Goal: Task Accomplishment & Management: Use online tool/utility

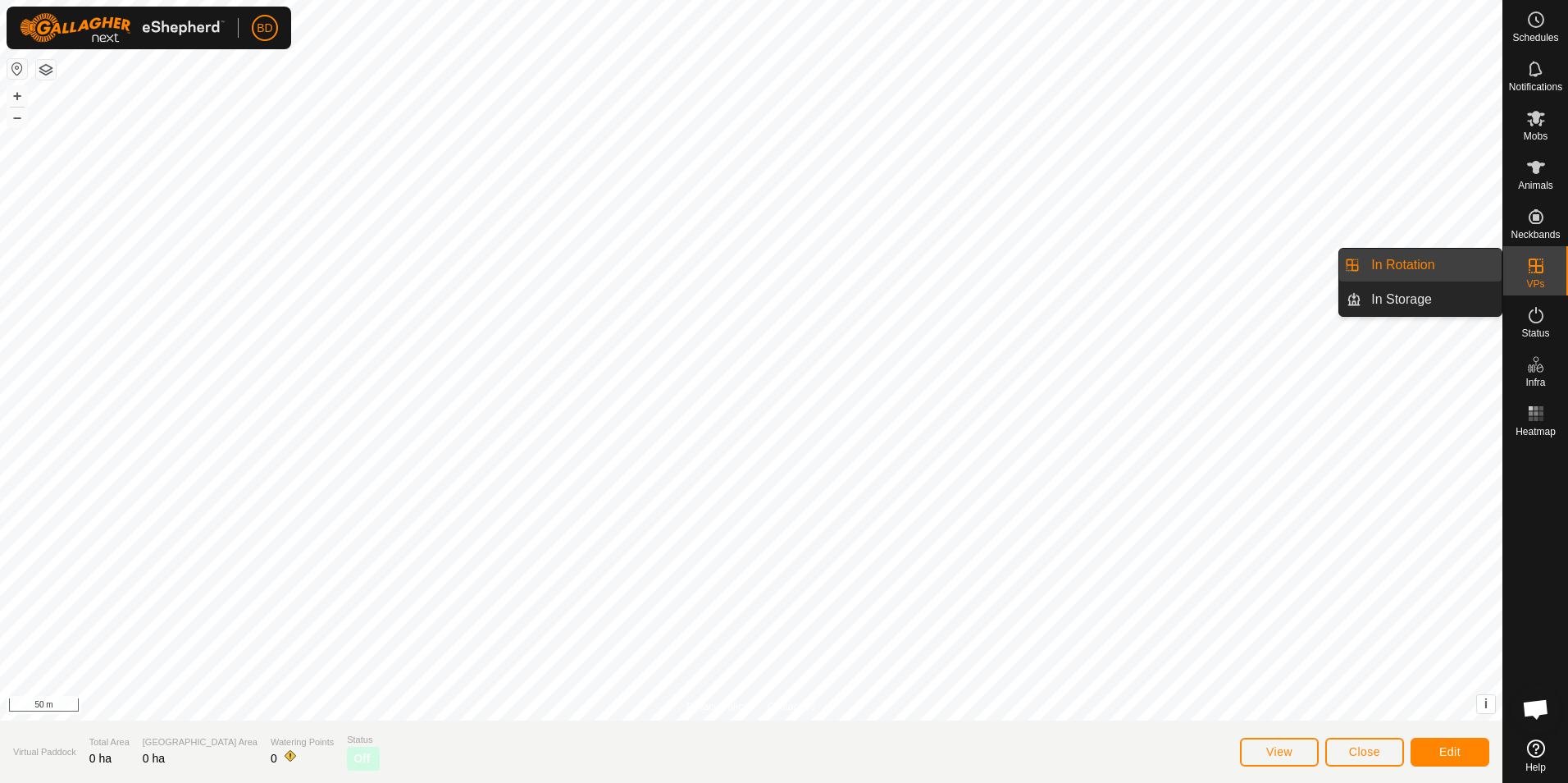
click at [1424, 269] on link "In Rotation" at bounding box center [1431, 265] width 140 height 33
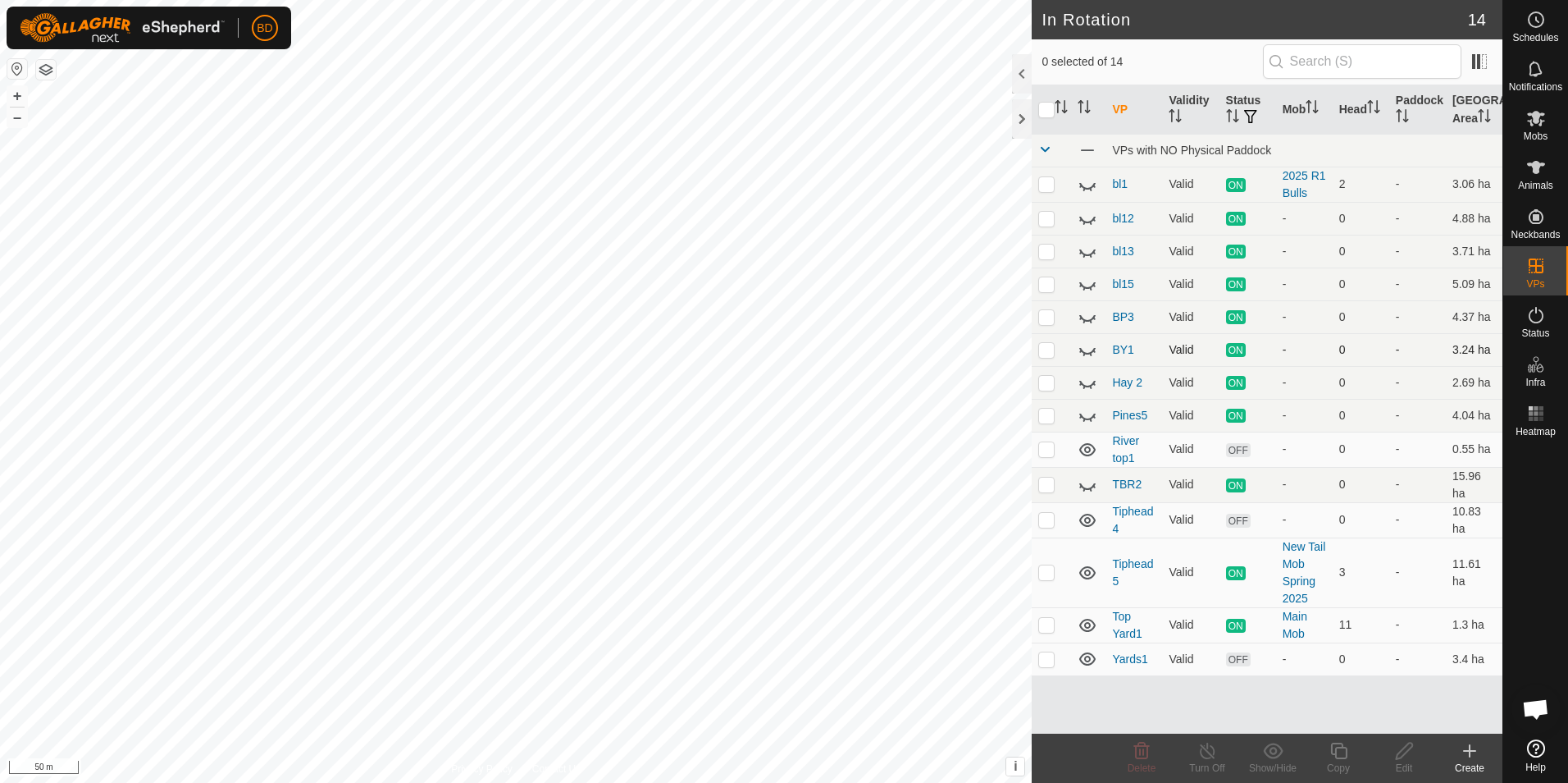
checkbox input "true"
click at [1341, 747] on icon at bounding box center [1339, 751] width 16 height 16
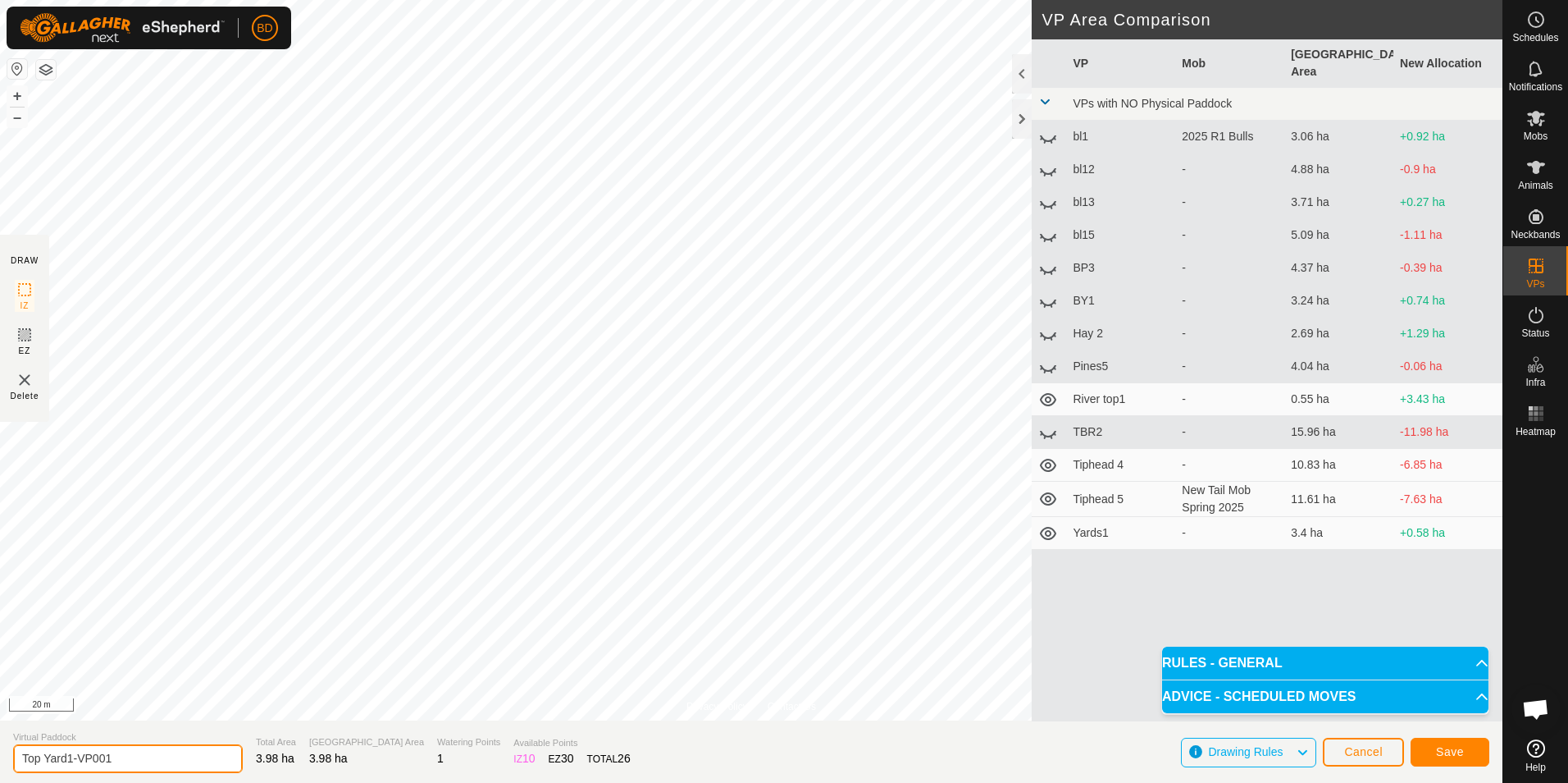
drag, startPoint x: 127, startPoint y: 754, endPoint x: 68, endPoint y: 753, distance: 59.0
click at [68, 753] on input "Top Yard1-VP001" at bounding box center [127, 758] width 229 height 29
type input "Top Yard2"
click at [1457, 752] on span "Save" at bounding box center [1450, 751] width 28 height 13
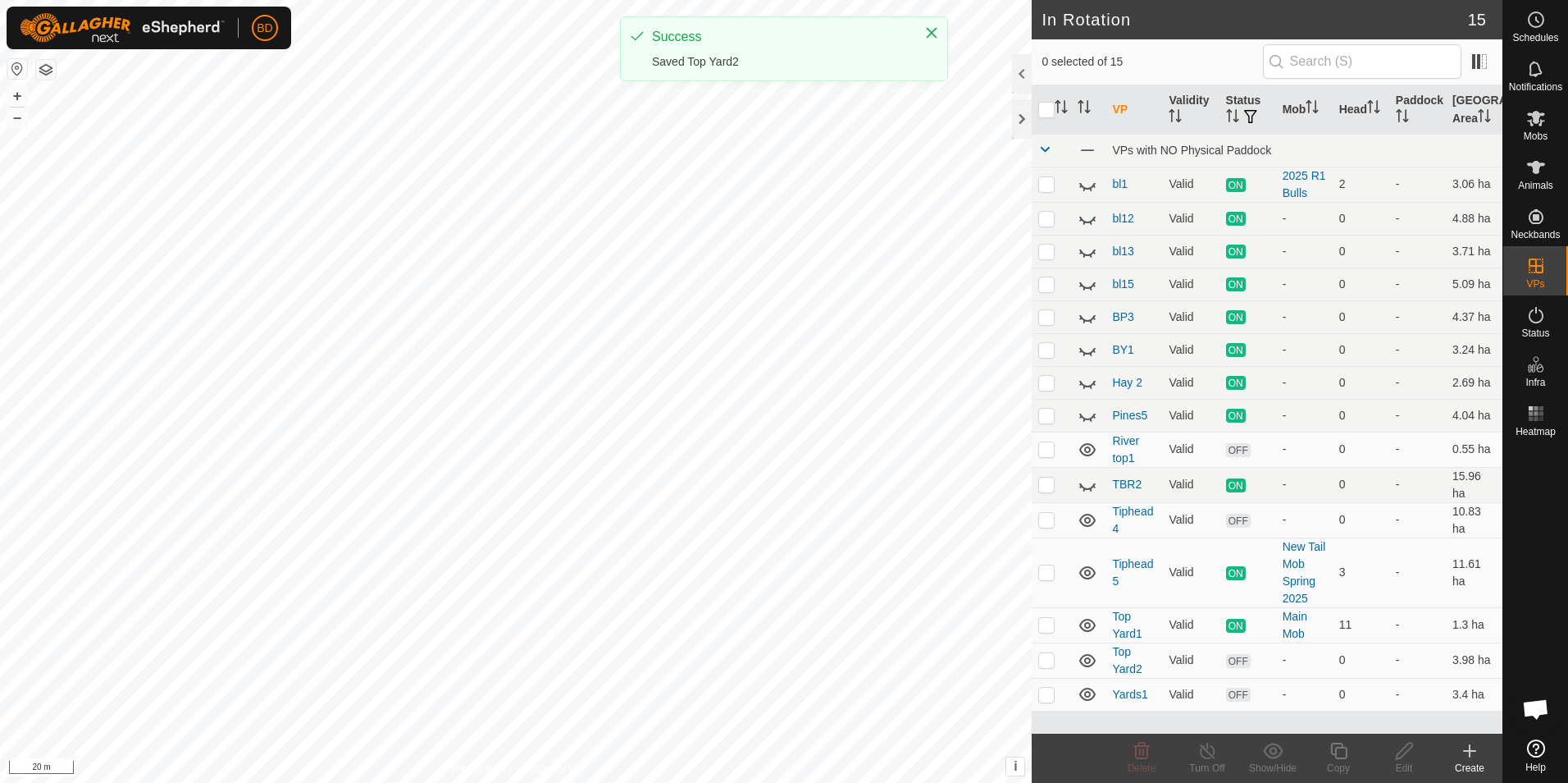
checkbox input "true"
click at [1214, 755] on icon at bounding box center [1208, 751] width 21 height 20
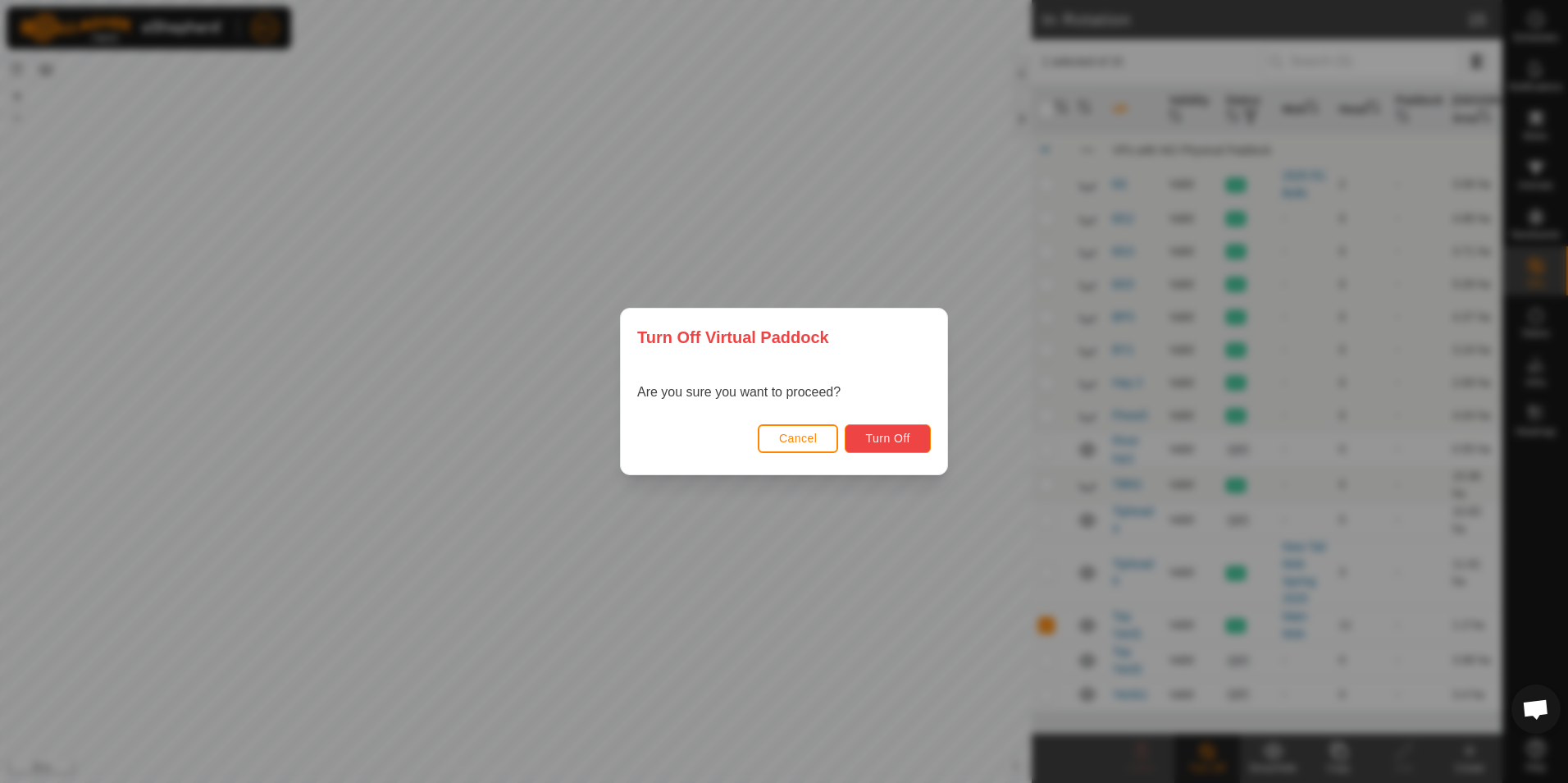
click at [884, 436] on span "Turn Off" at bounding box center [888, 438] width 46 height 13
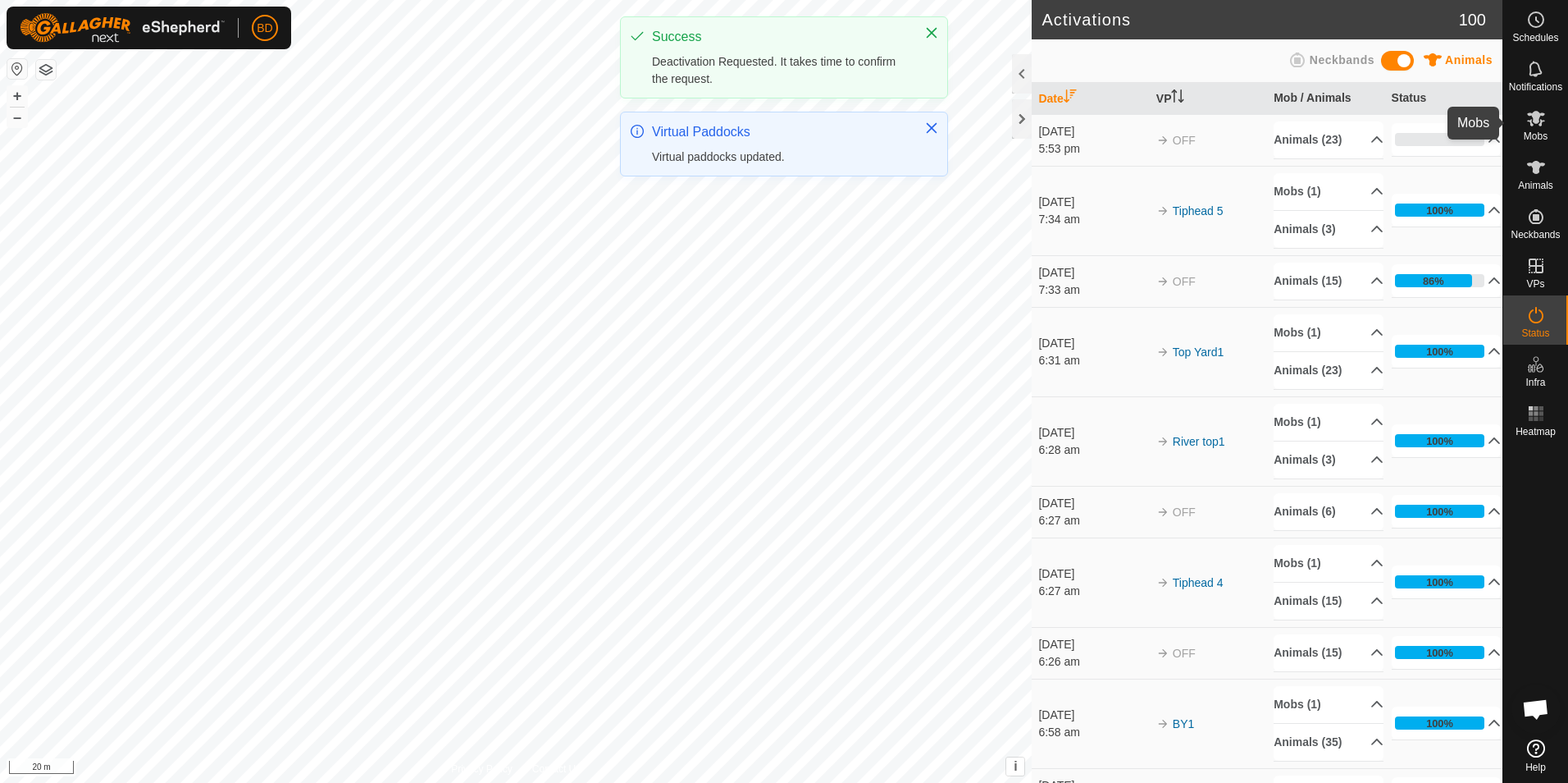
click at [1536, 127] on icon at bounding box center [1536, 118] width 20 height 20
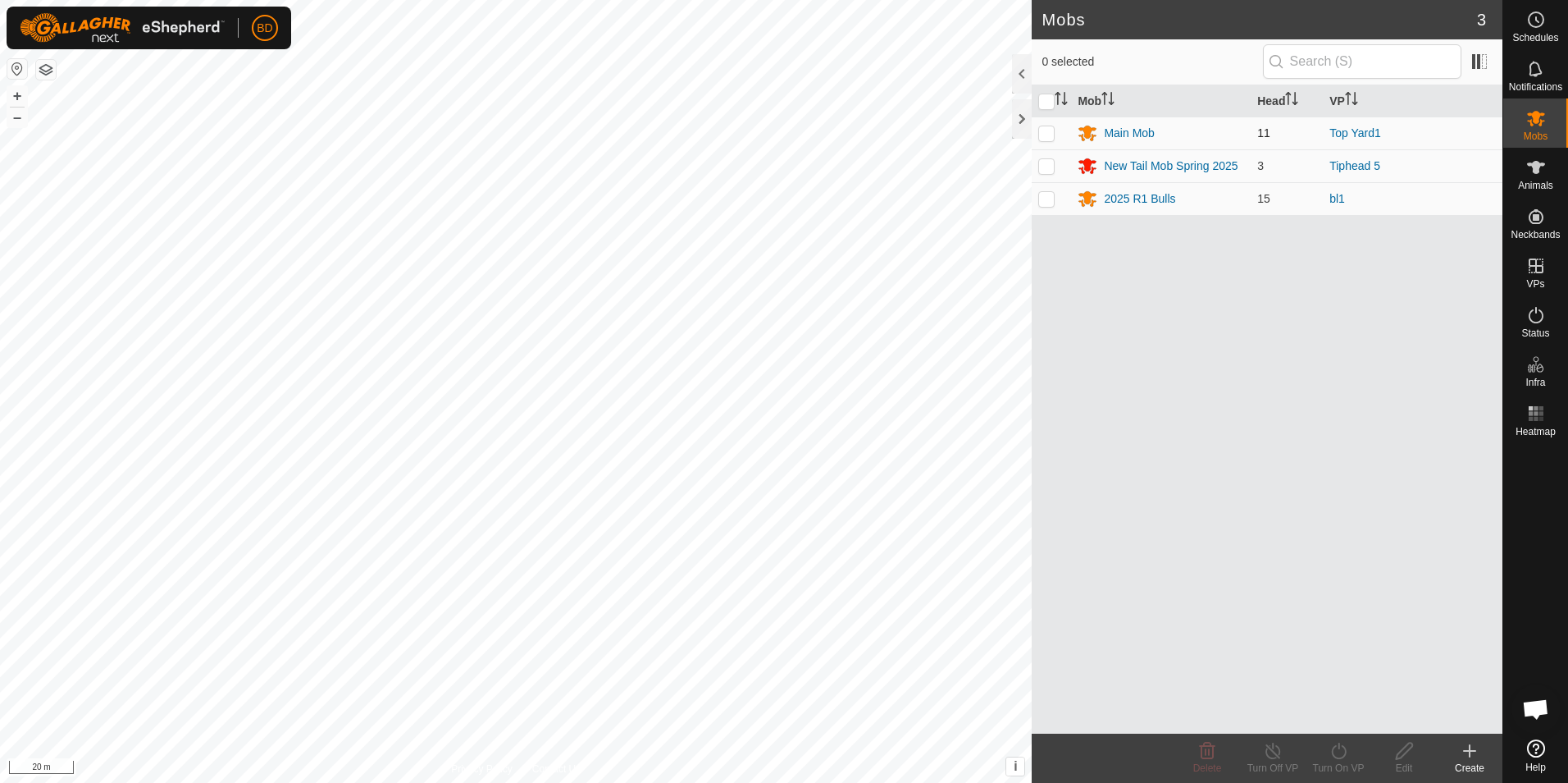
click at [1050, 136] on p-checkbox at bounding box center [1047, 133] width 16 height 13
checkbox input "true"
click at [1340, 753] on icon at bounding box center [1339, 751] width 21 height 20
click at [1345, 714] on link "Now" at bounding box center [1388, 715] width 162 height 33
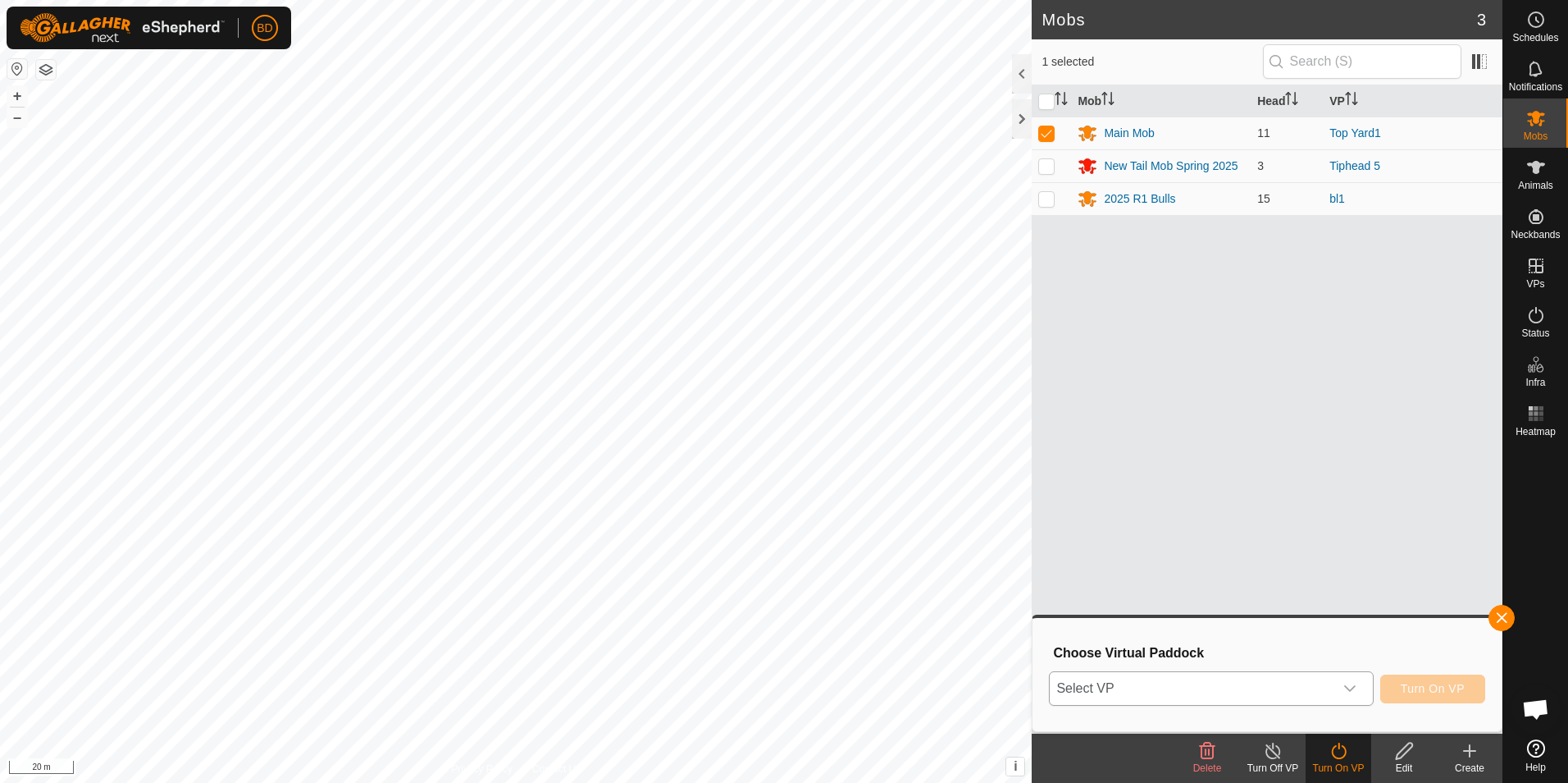
click at [1356, 687] on icon "dropdown trigger" at bounding box center [1350, 688] width 12 height 6
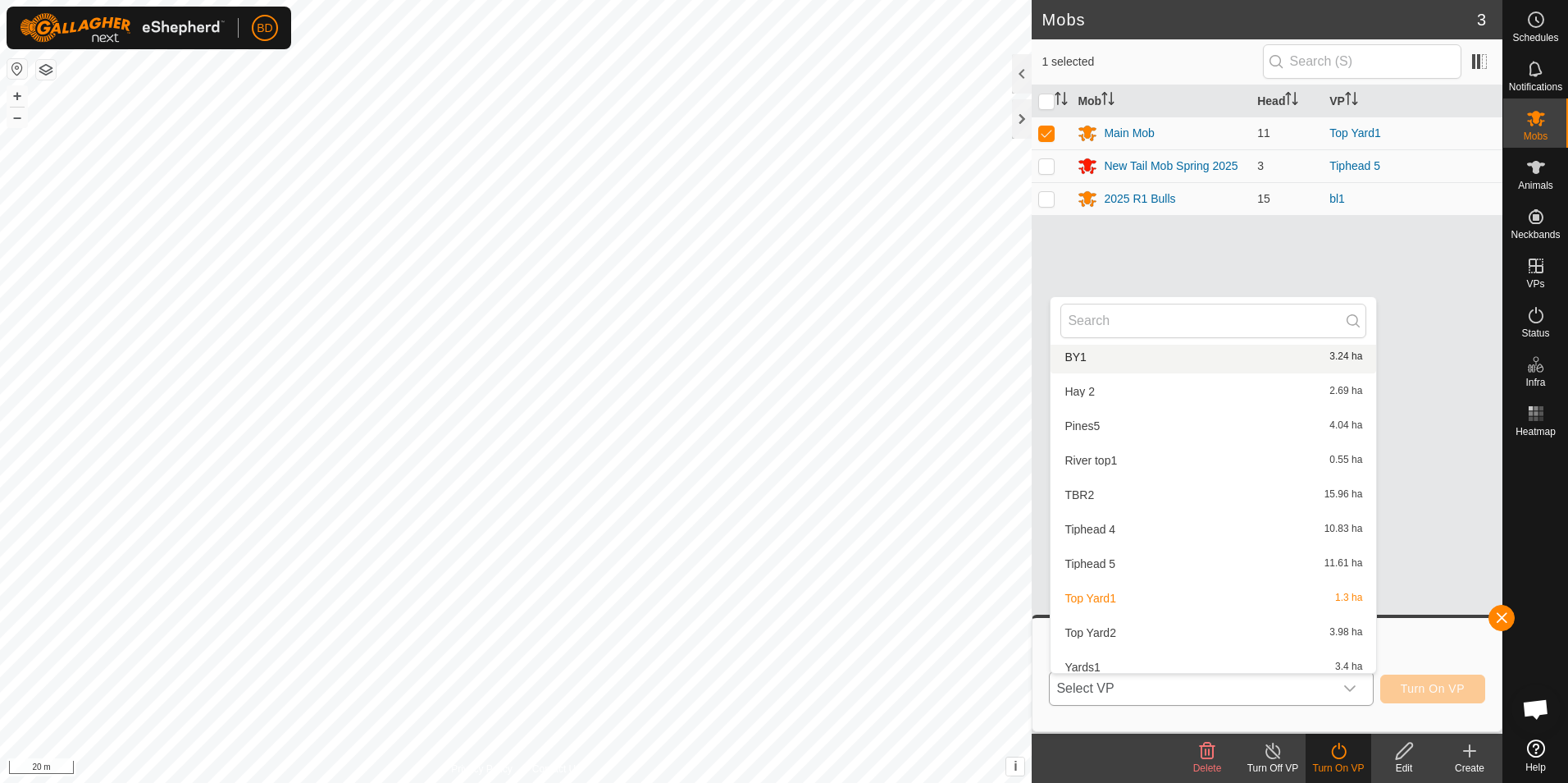
scroll to position [225, 0]
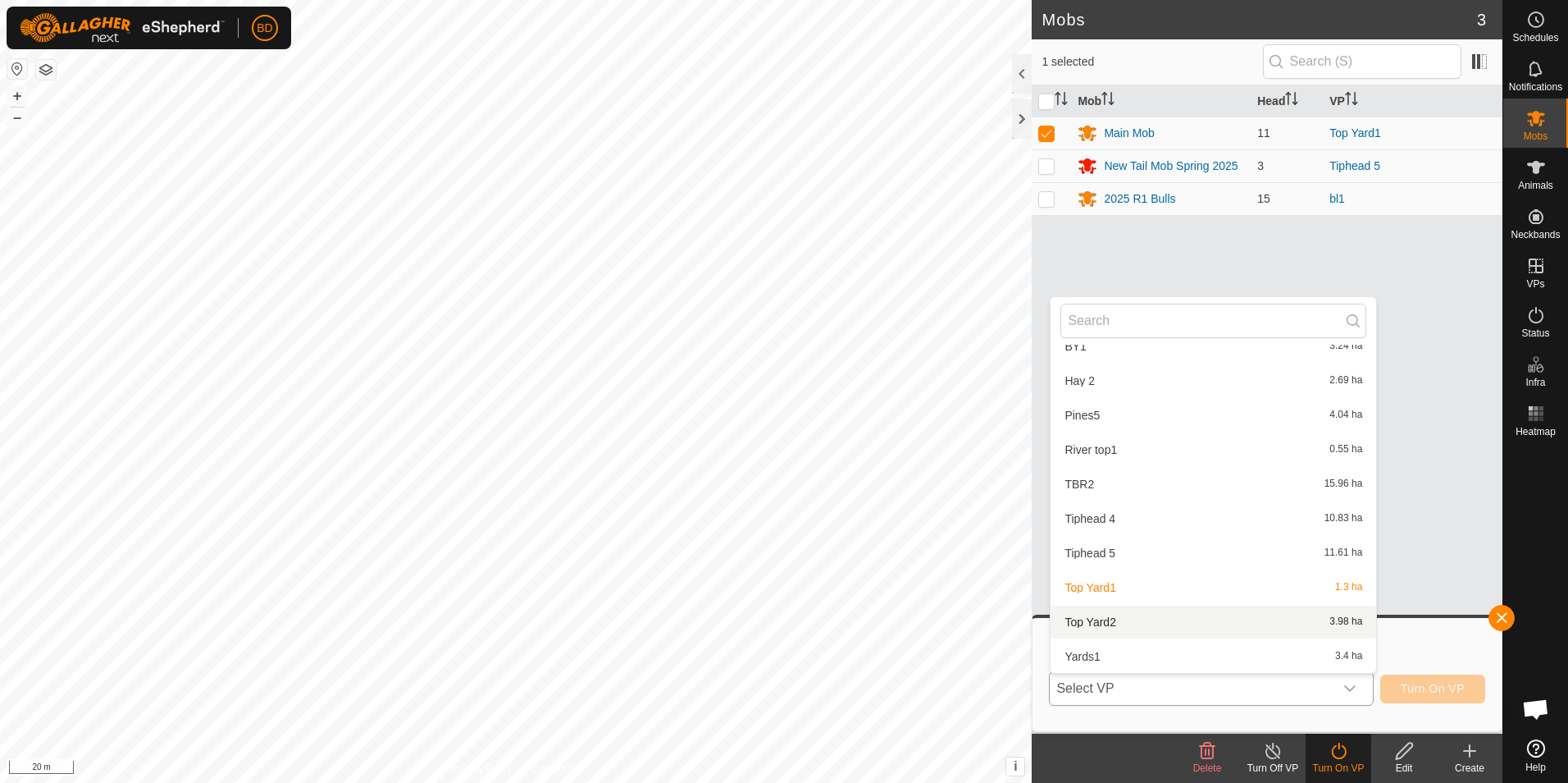
click at [1107, 625] on li "Top Yard2 3.98 ha" at bounding box center [1213, 622] width 326 height 33
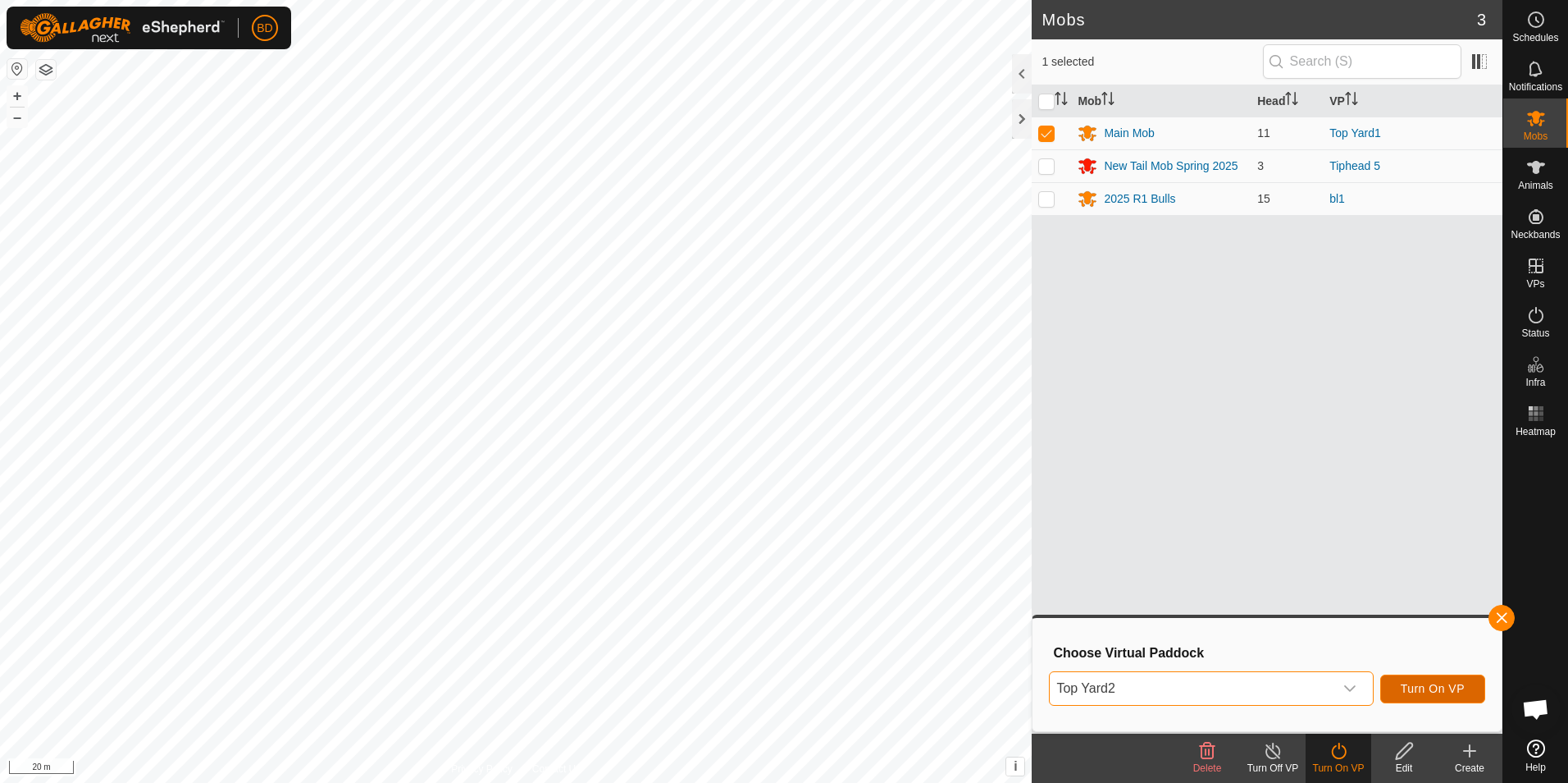
click at [1428, 686] on span "Turn On VP" at bounding box center [1432, 688] width 64 height 13
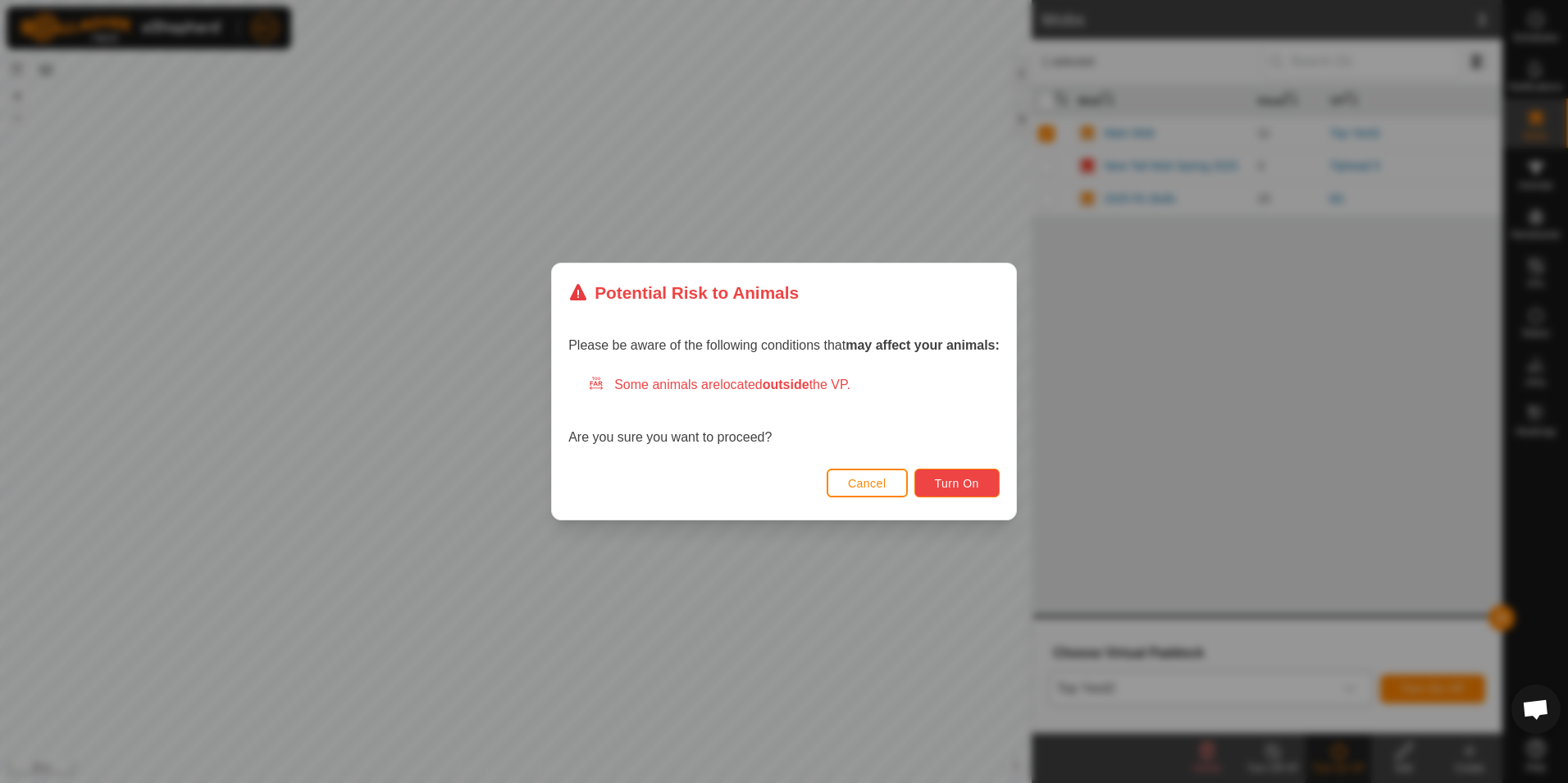
click at [936, 481] on span "Turn On" at bounding box center [956, 483] width 45 height 13
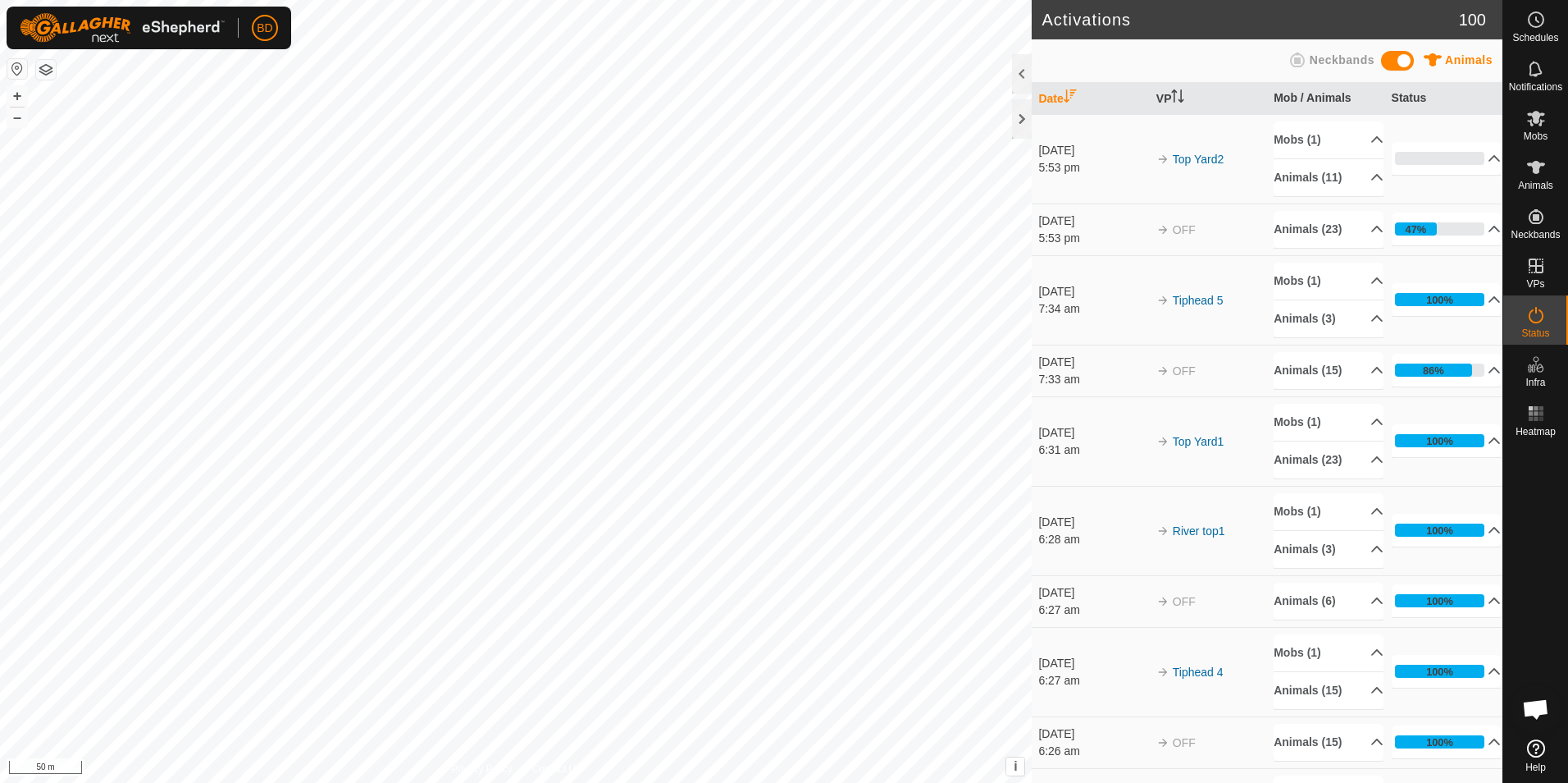
click at [0, 386] on html "BD Schedules Notifications Mobs Animals Neckbands VPs Status Infra Heatmap Help…" at bounding box center [784, 392] width 1568 height 783
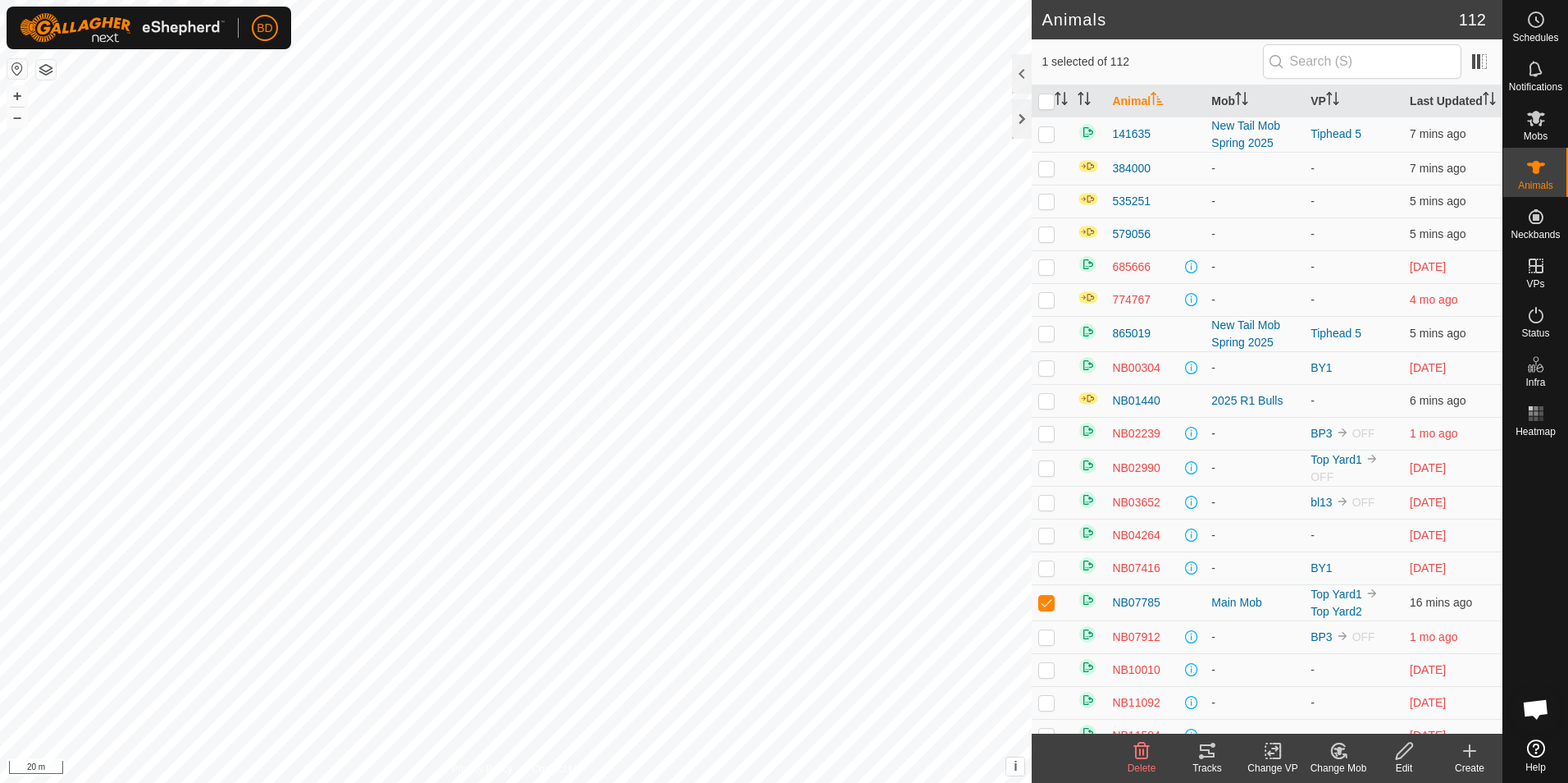
click at [1346, 761] on div "Change Mob" at bounding box center [1339, 768] width 66 height 15
click at [1351, 714] on link "Remove from Mob" at bounding box center [1388, 715] width 162 height 33
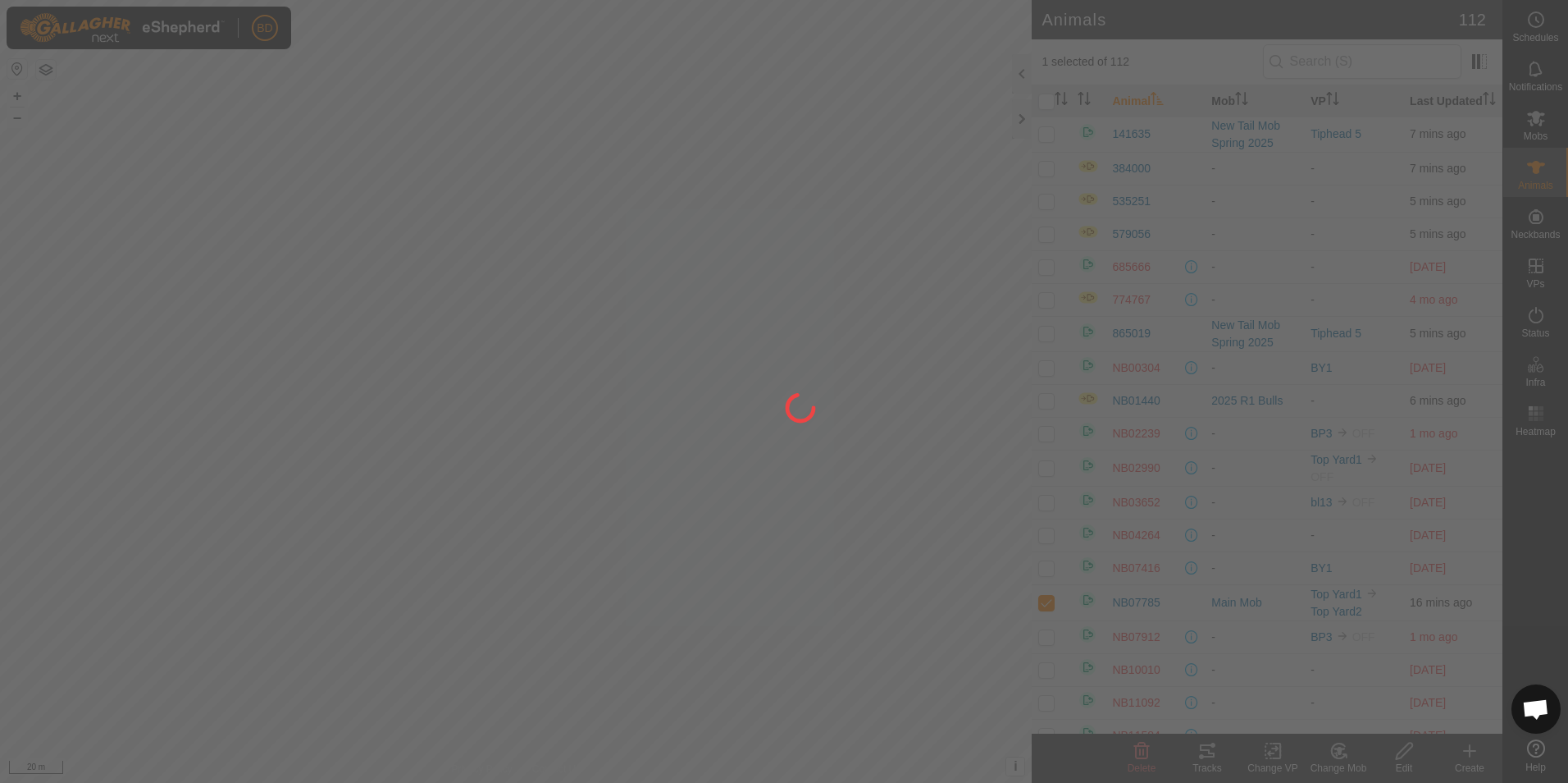
checkbox input "false"
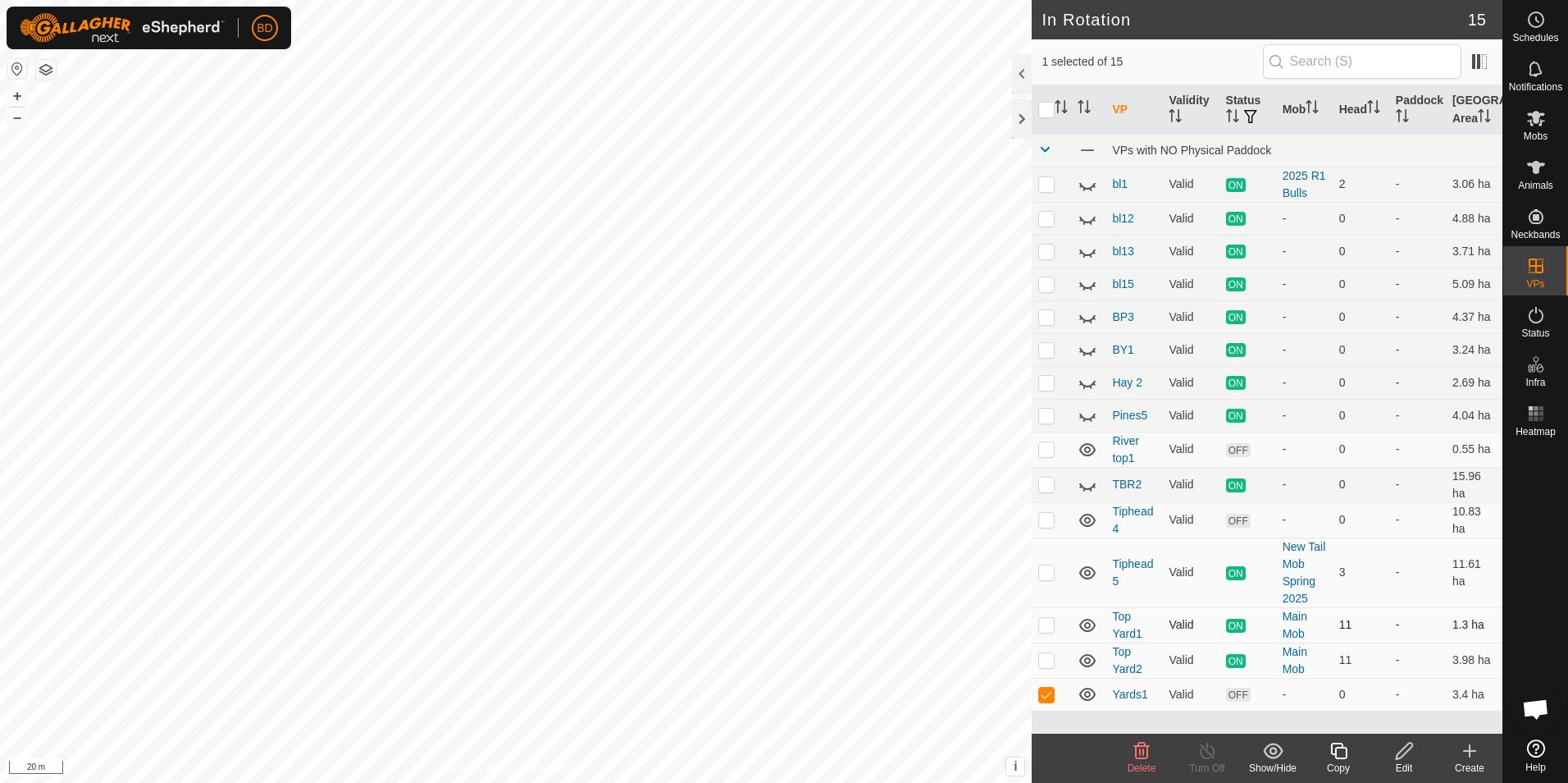
checkbox input "true"
checkbox input "false"
click at [1344, 757] on icon at bounding box center [1339, 751] width 21 height 20
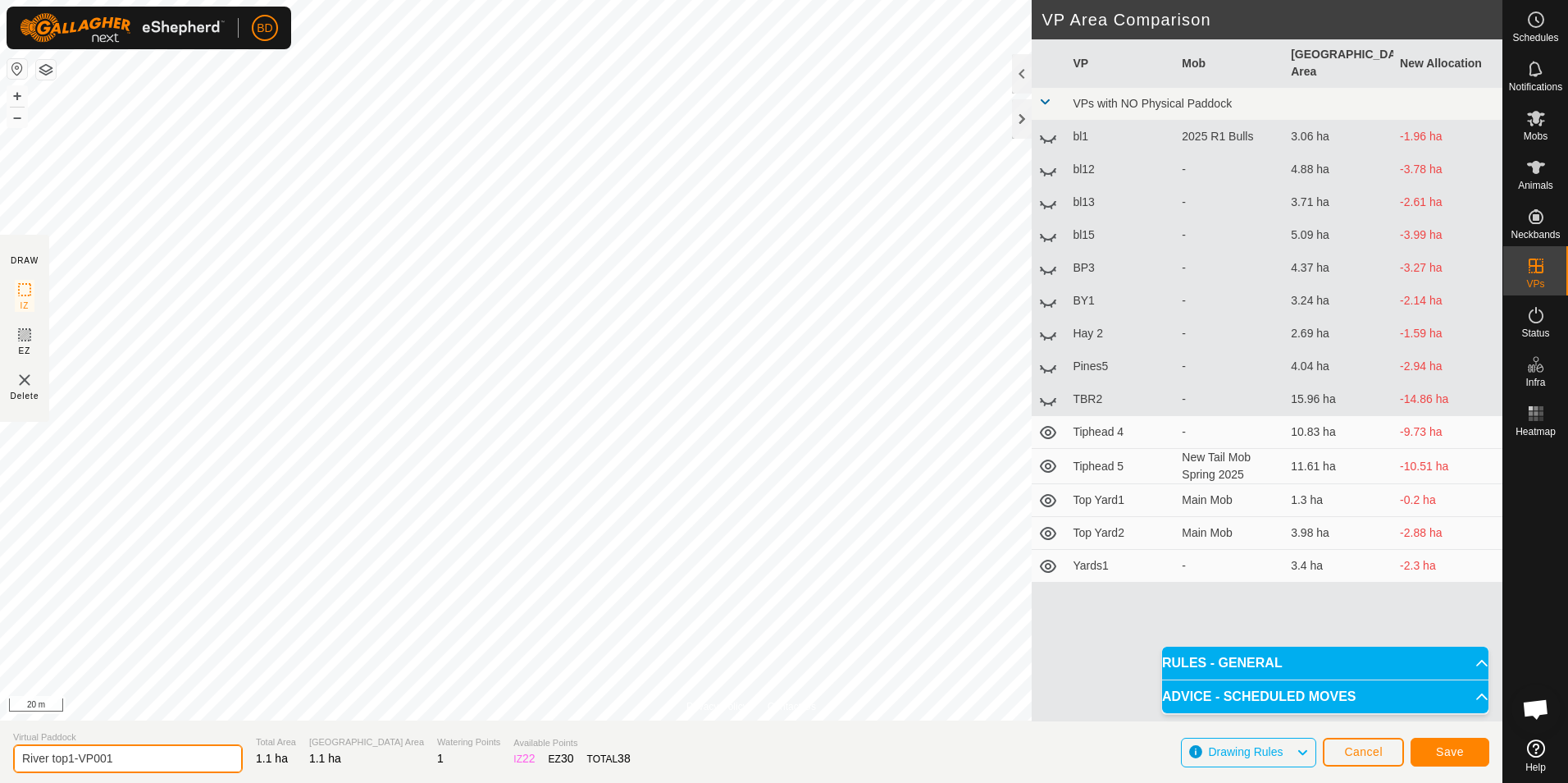
drag, startPoint x: 128, startPoint y: 760, endPoint x: 69, endPoint y: 752, distance: 59.5
click at [69, 752] on input "River top1-VP001" at bounding box center [127, 758] width 229 height 29
type input "River top2"
click at [1433, 752] on button "Save" at bounding box center [1450, 752] width 79 height 29
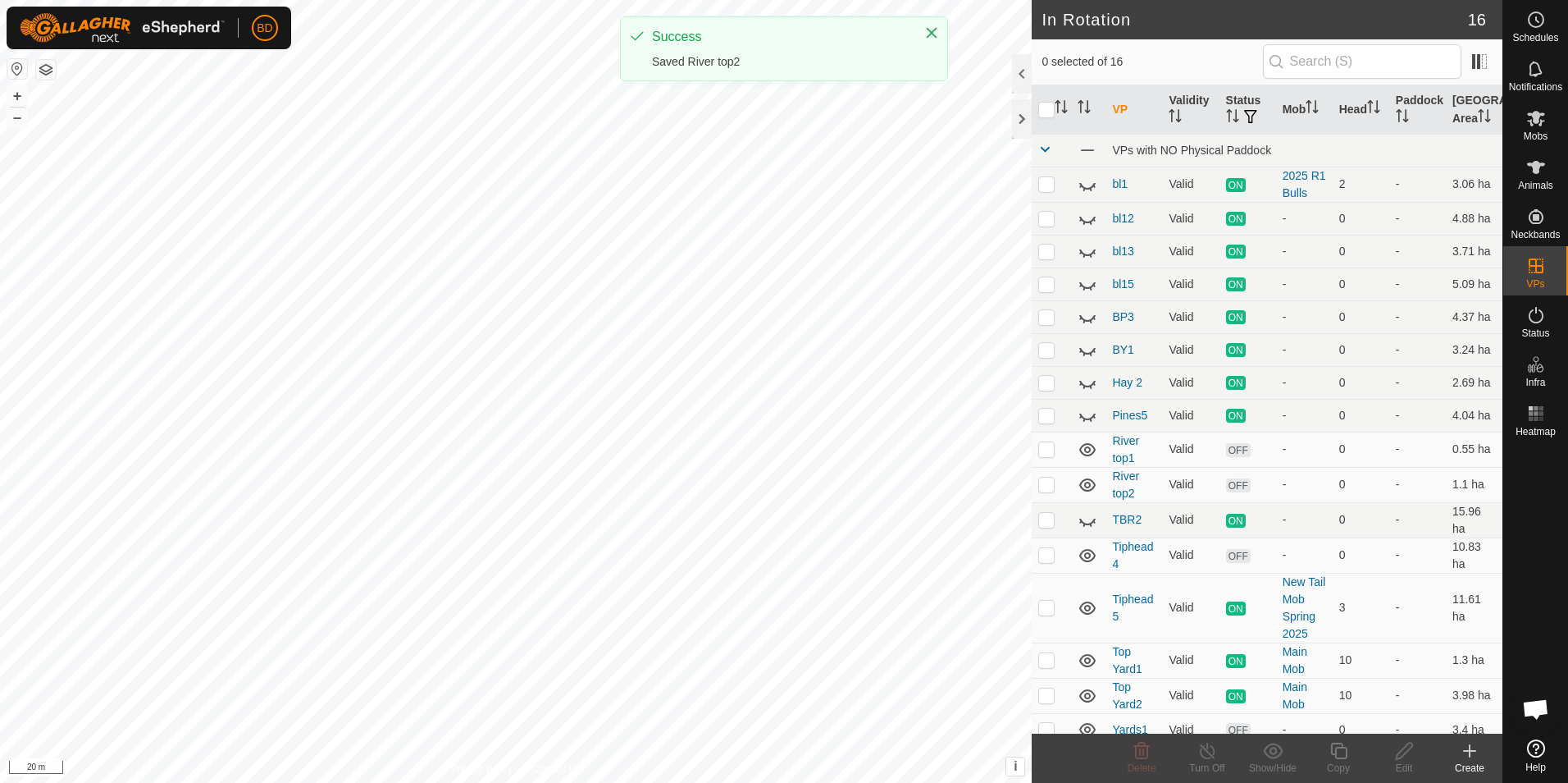
checkbox input "true"
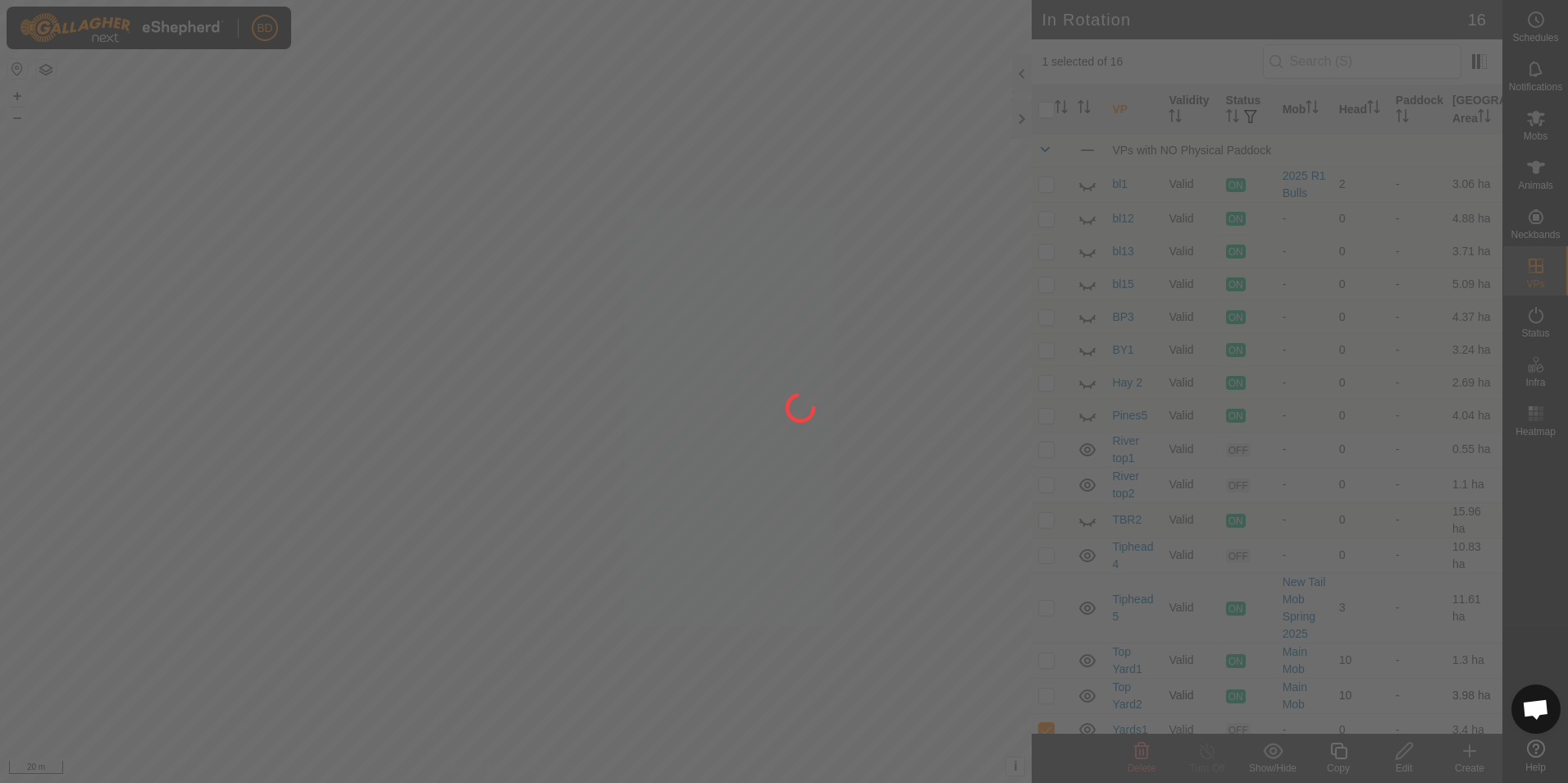
click at [404, 392] on div at bounding box center [784, 392] width 1568 height 783
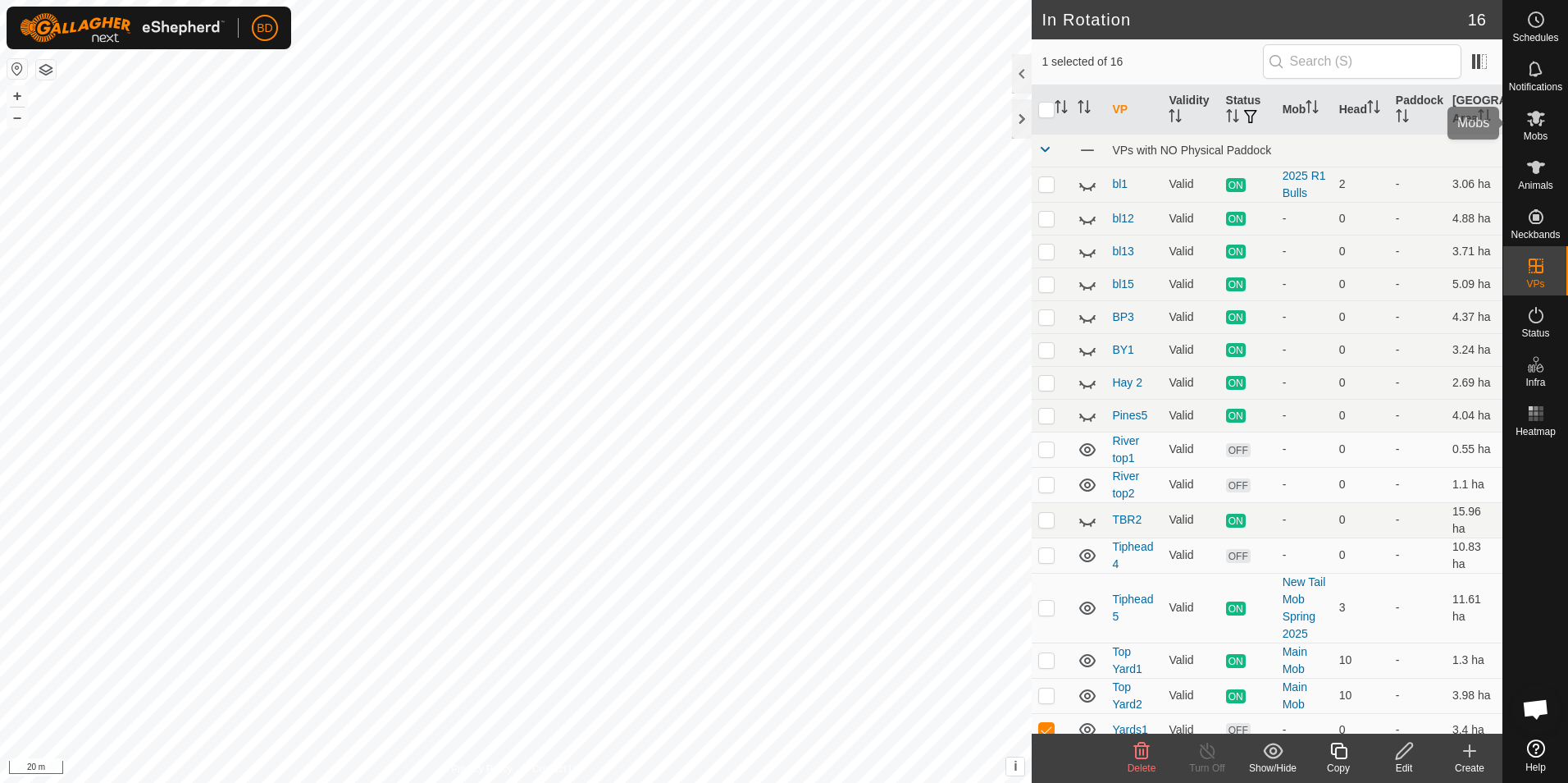
drag, startPoint x: 1538, startPoint y: 124, endPoint x: 1523, endPoint y: 127, distance: 15.3
click at [1537, 124] on icon at bounding box center [1536, 118] width 20 height 20
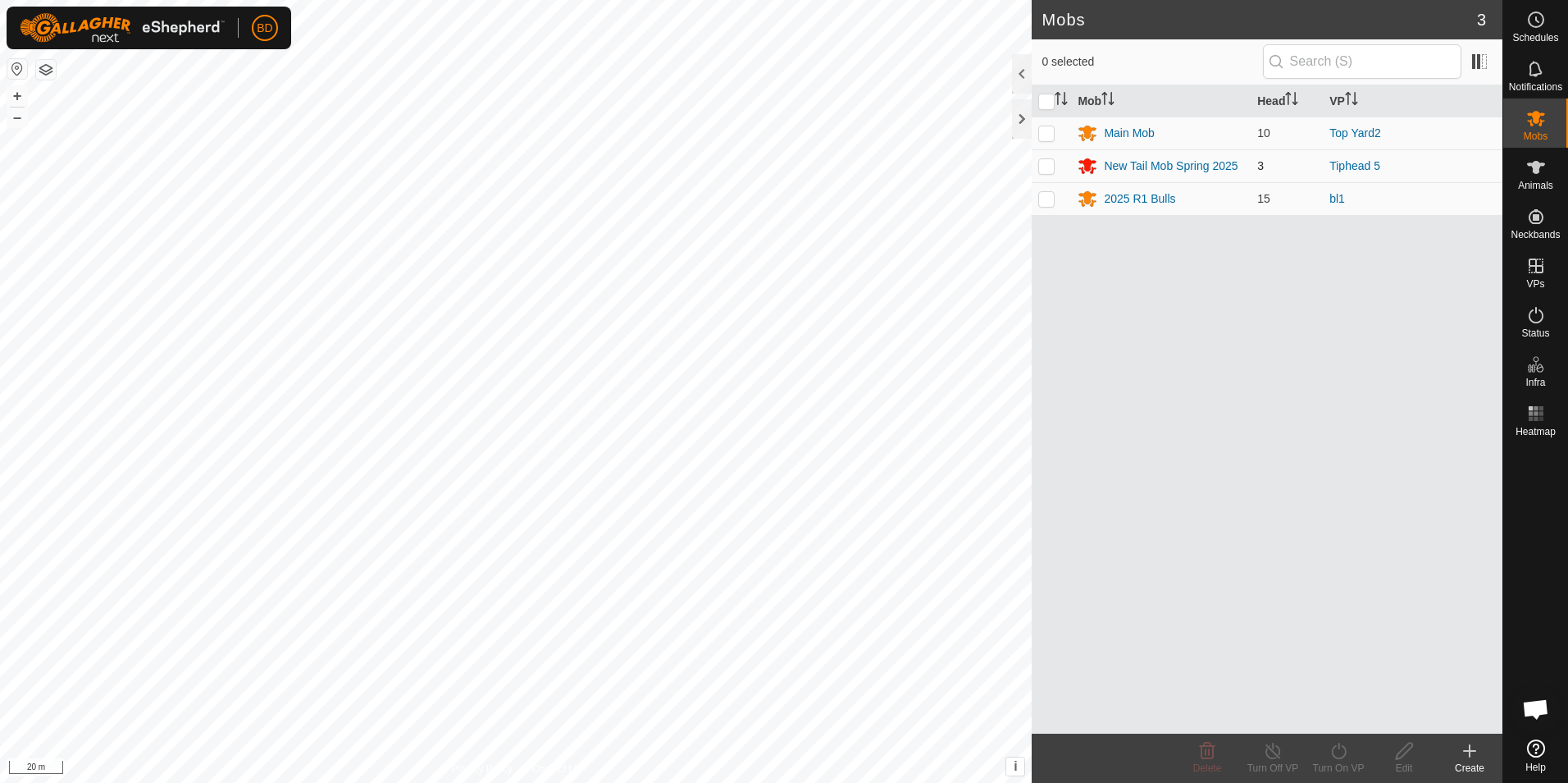
click at [1048, 168] on p-checkbox at bounding box center [1047, 166] width 16 height 13
checkbox input "true"
click at [1348, 752] on turn-on-svg-icon at bounding box center [1339, 751] width 66 height 20
click at [1340, 708] on link "Now" at bounding box center [1388, 715] width 162 height 33
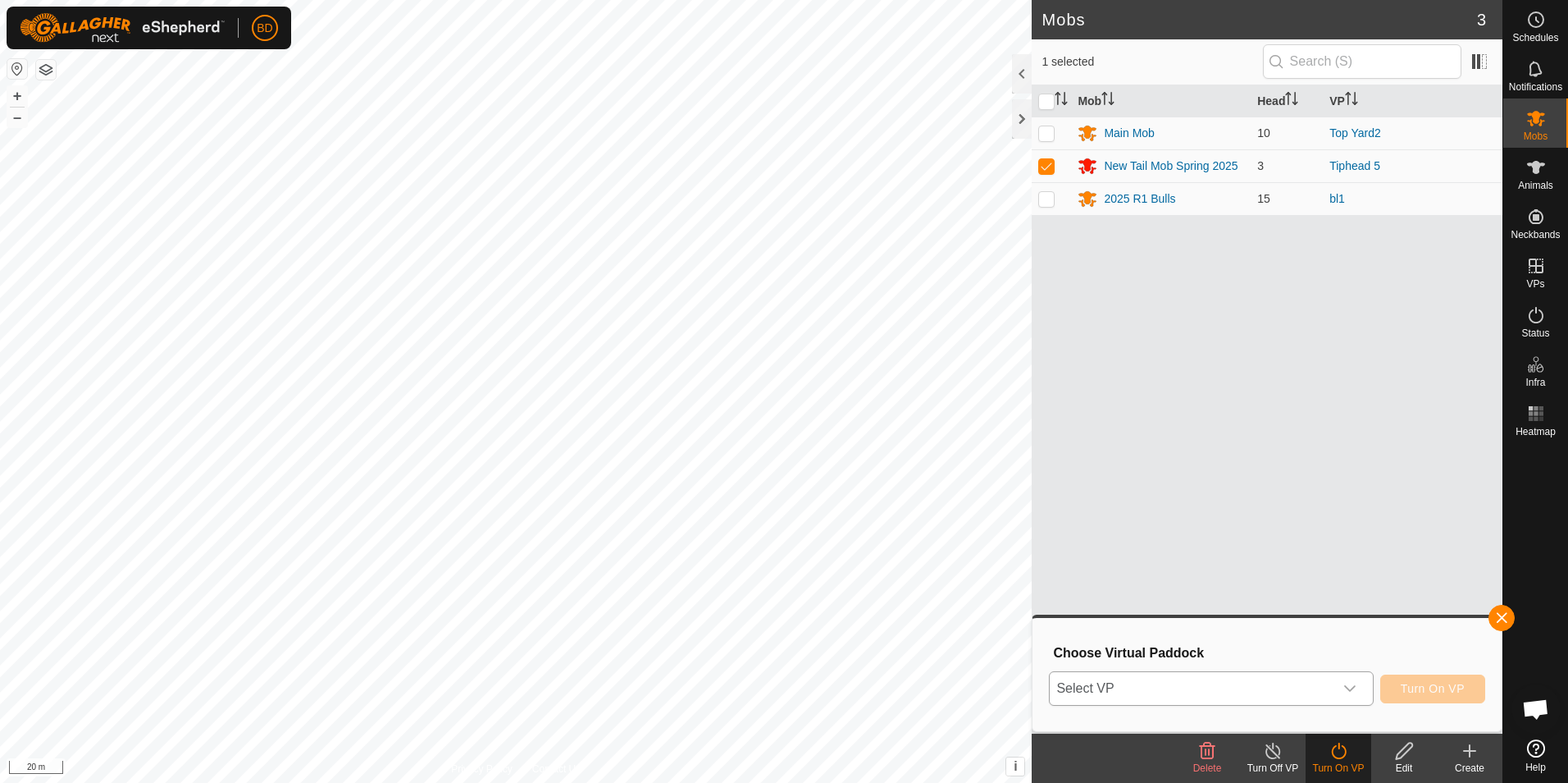
click at [1352, 683] on icon "dropdown trigger" at bounding box center [1350, 688] width 13 height 13
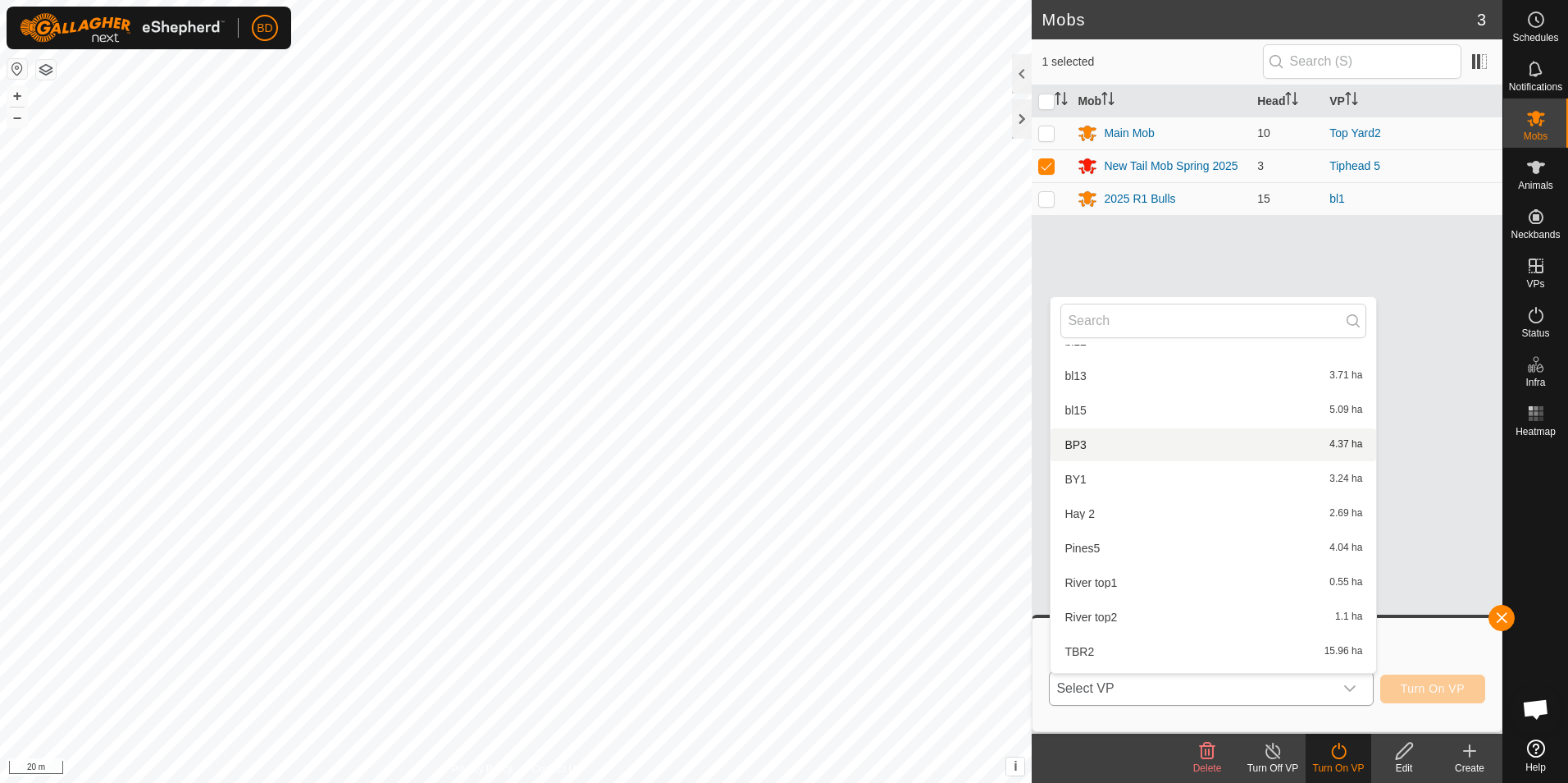
scroll to position [182, 0]
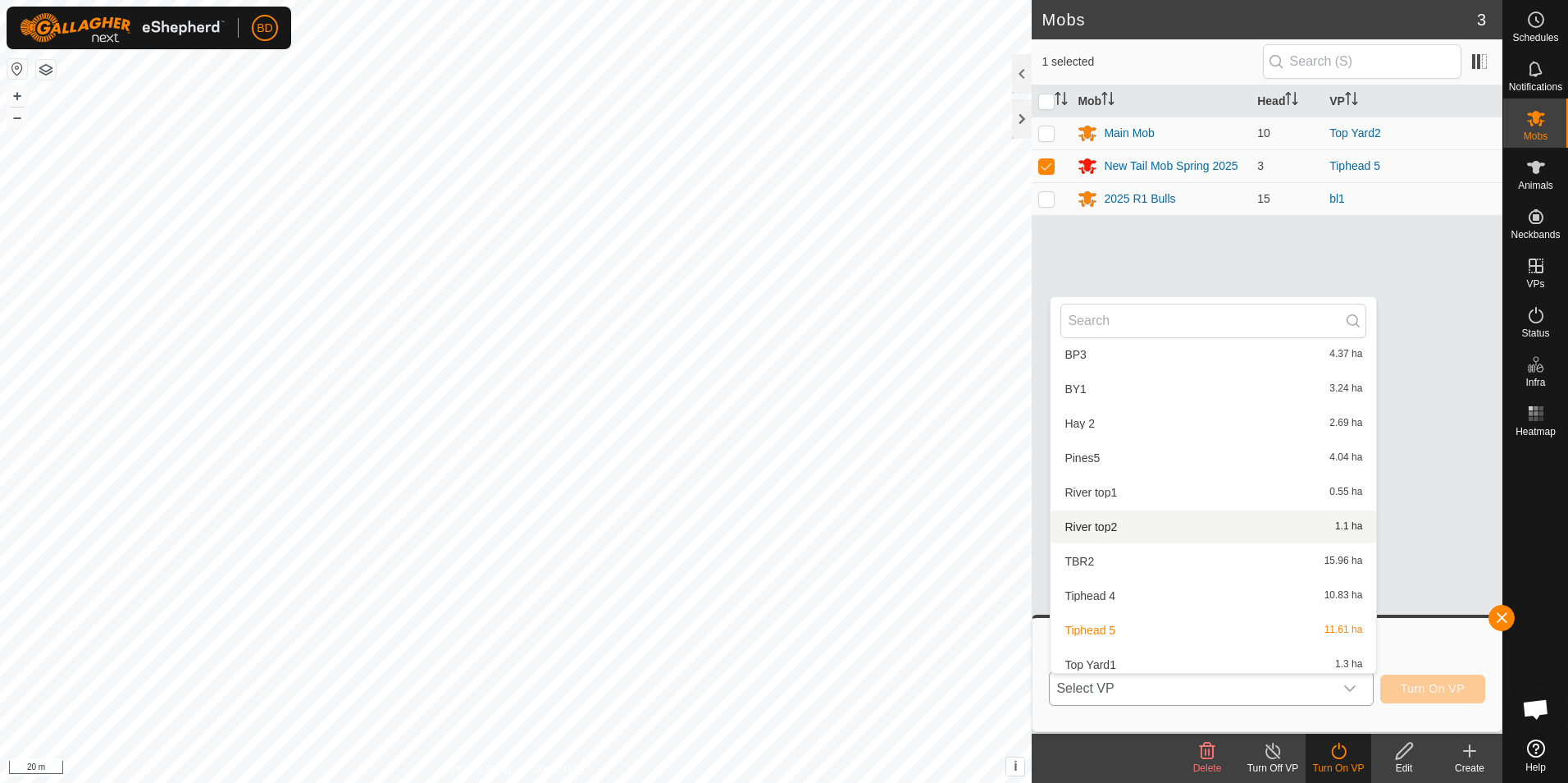
click at [1114, 531] on li "River top2 1.1 ha" at bounding box center [1213, 527] width 326 height 33
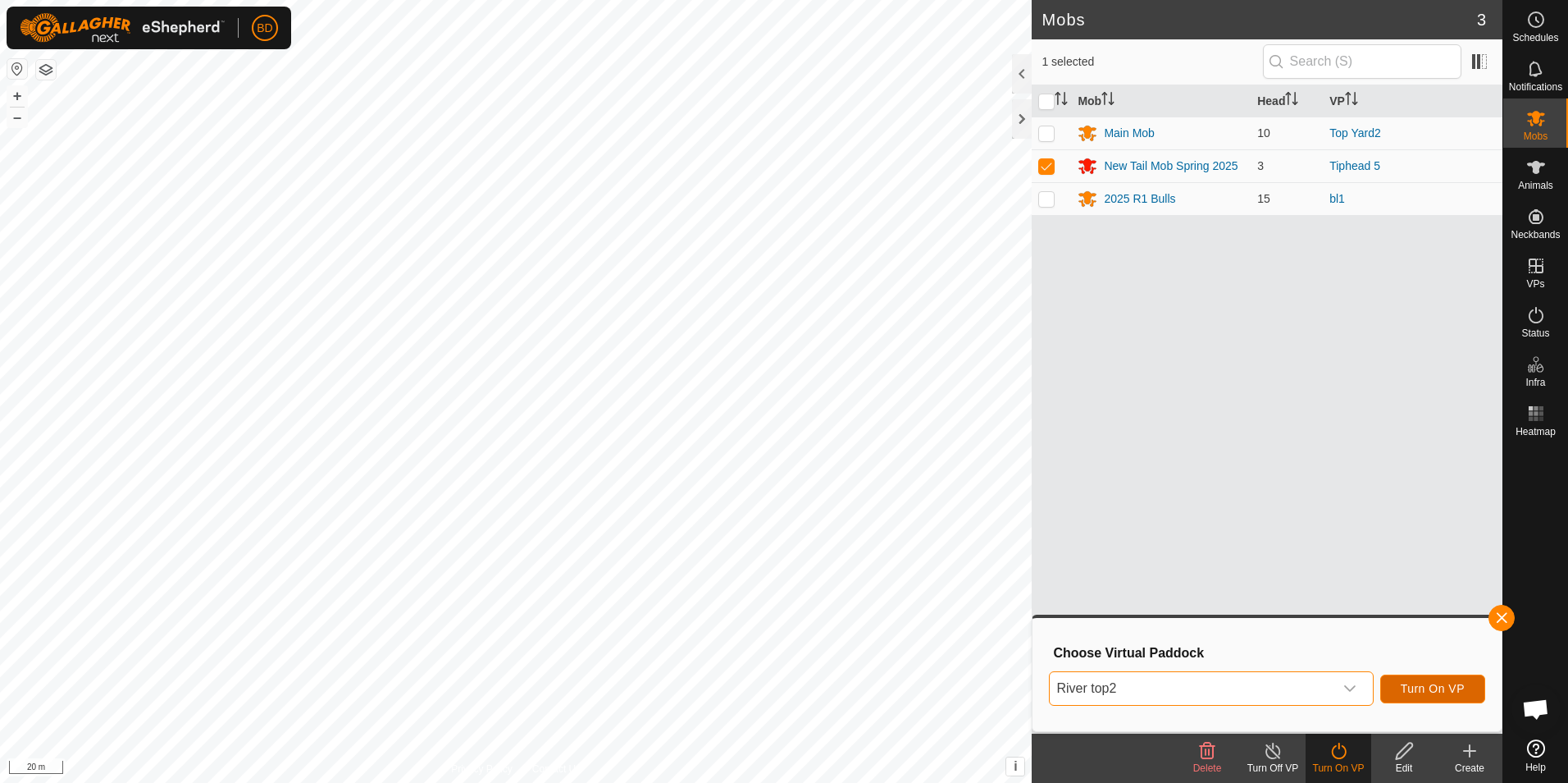
click at [1445, 690] on span "Turn On VP" at bounding box center [1432, 688] width 64 height 13
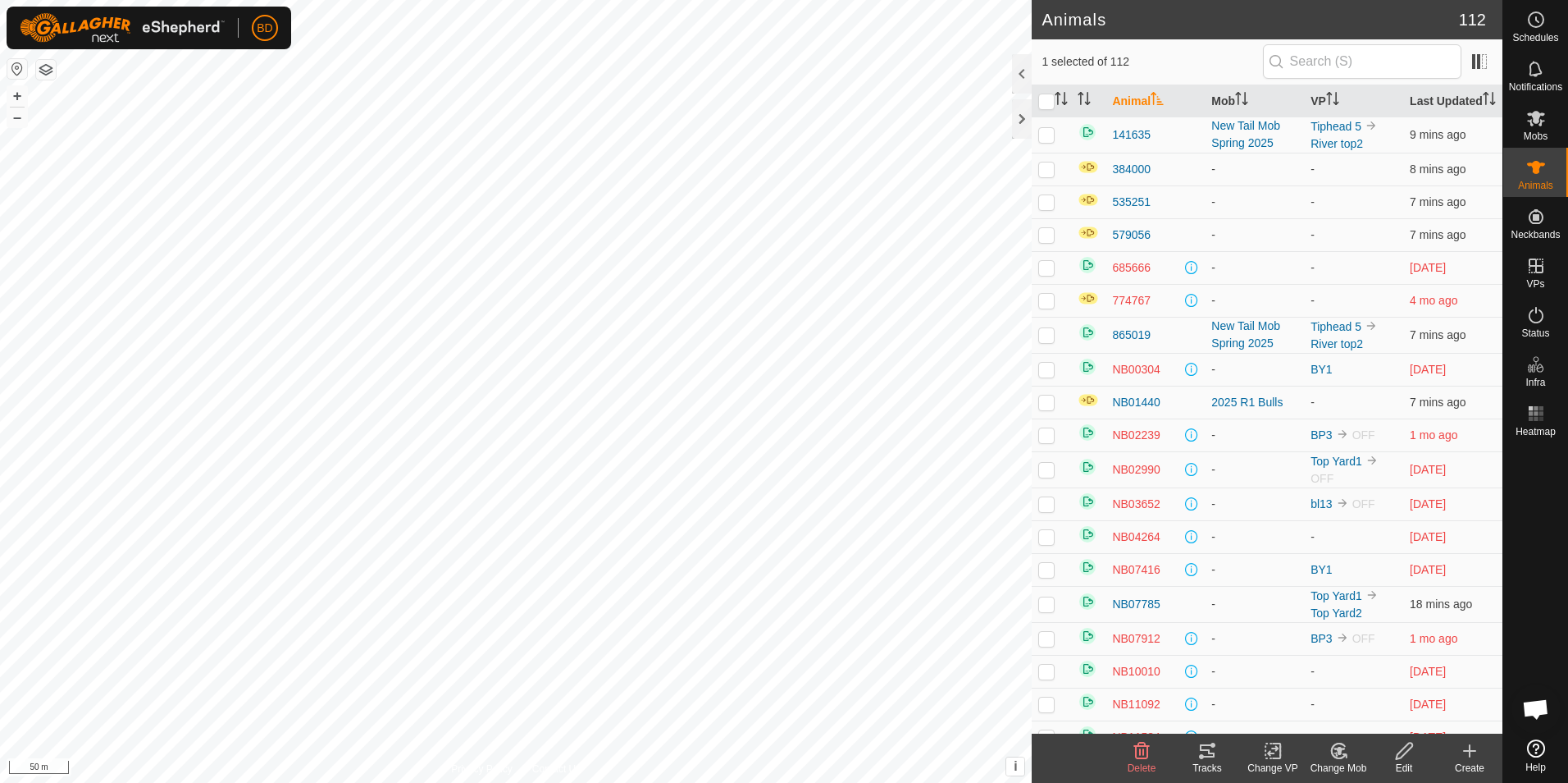
click at [1341, 752] on icon at bounding box center [1339, 751] width 21 height 20
click at [1383, 674] on link "Choose Mob..." at bounding box center [1388, 680] width 162 height 33
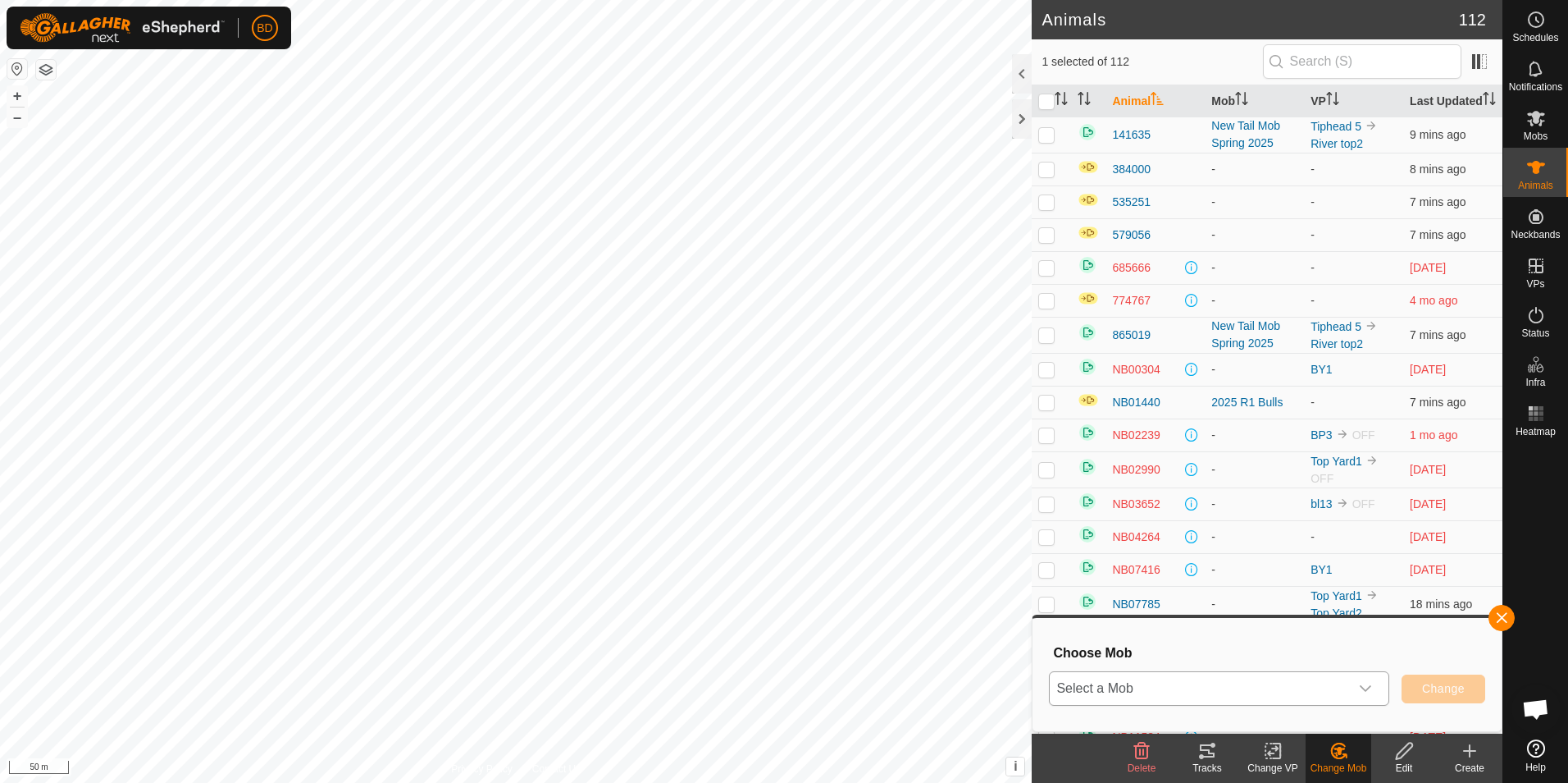
click at [1369, 687] on icon "dropdown trigger" at bounding box center [1365, 688] width 12 height 6
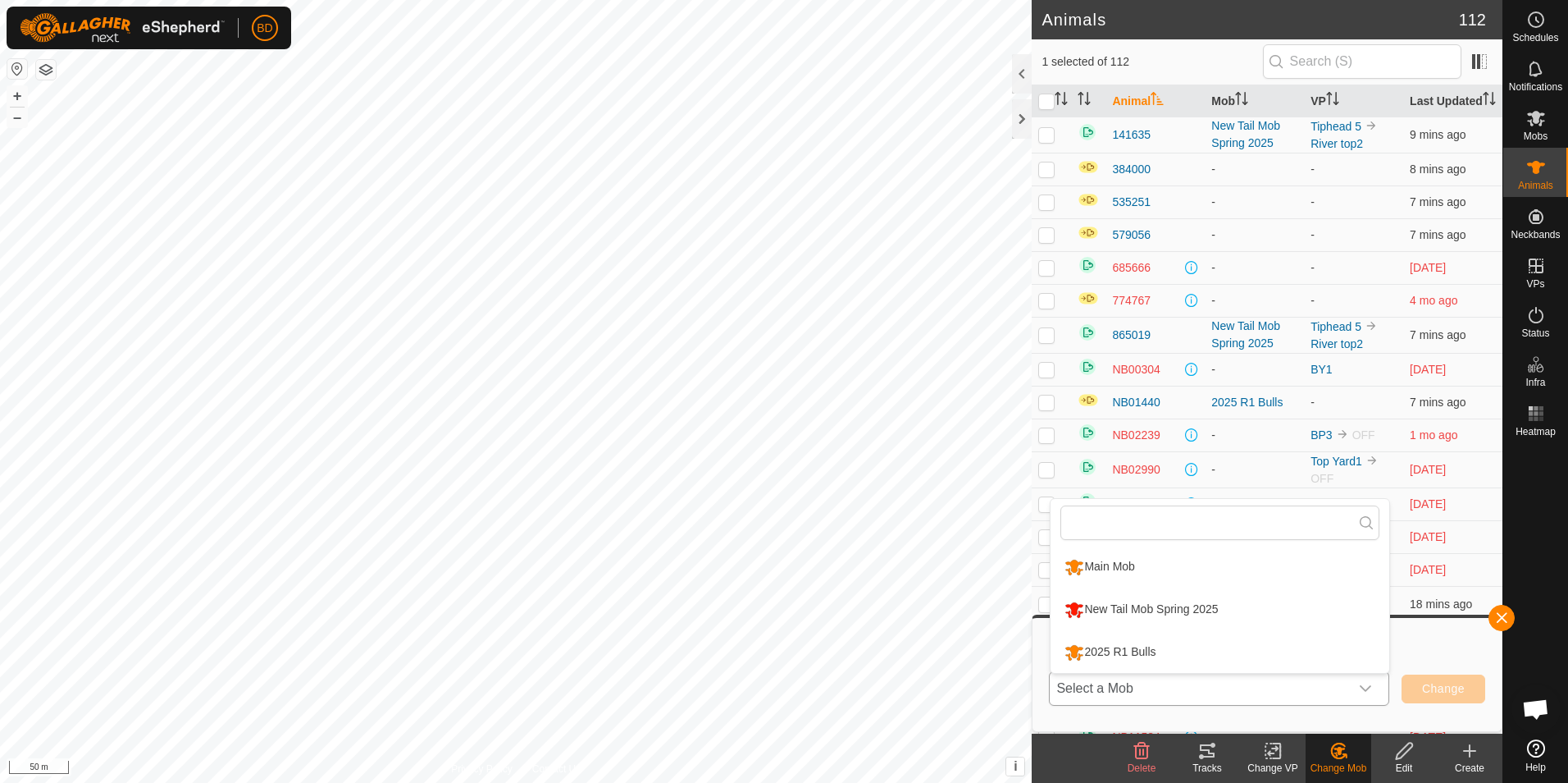
click at [1128, 651] on li "2025 R1 Bulls" at bounding box center [1219, 652] width 339 height 41
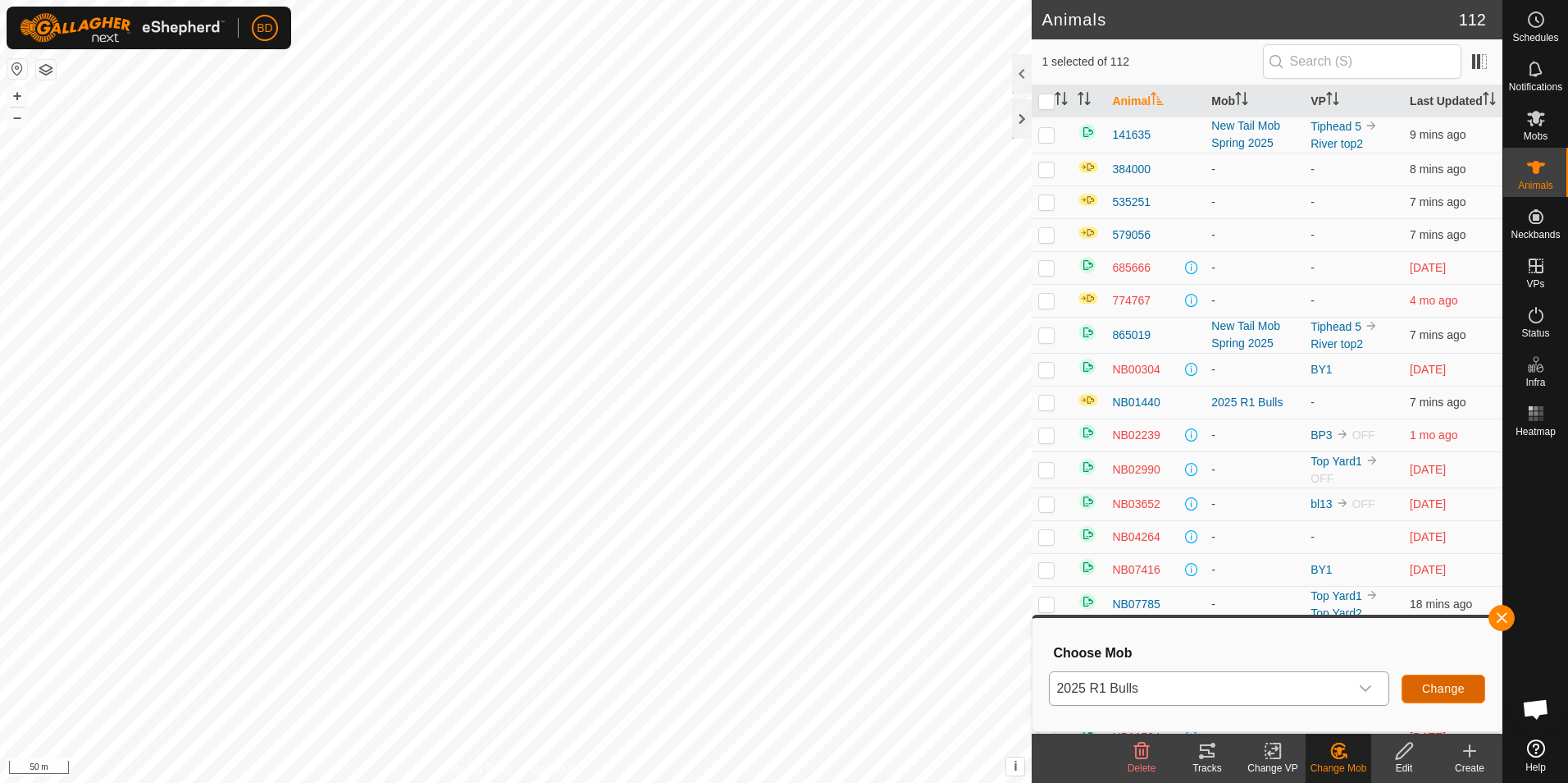
click at [1444, 687] on span "Change" at bounding box center [1443, 688] width 43 height 13
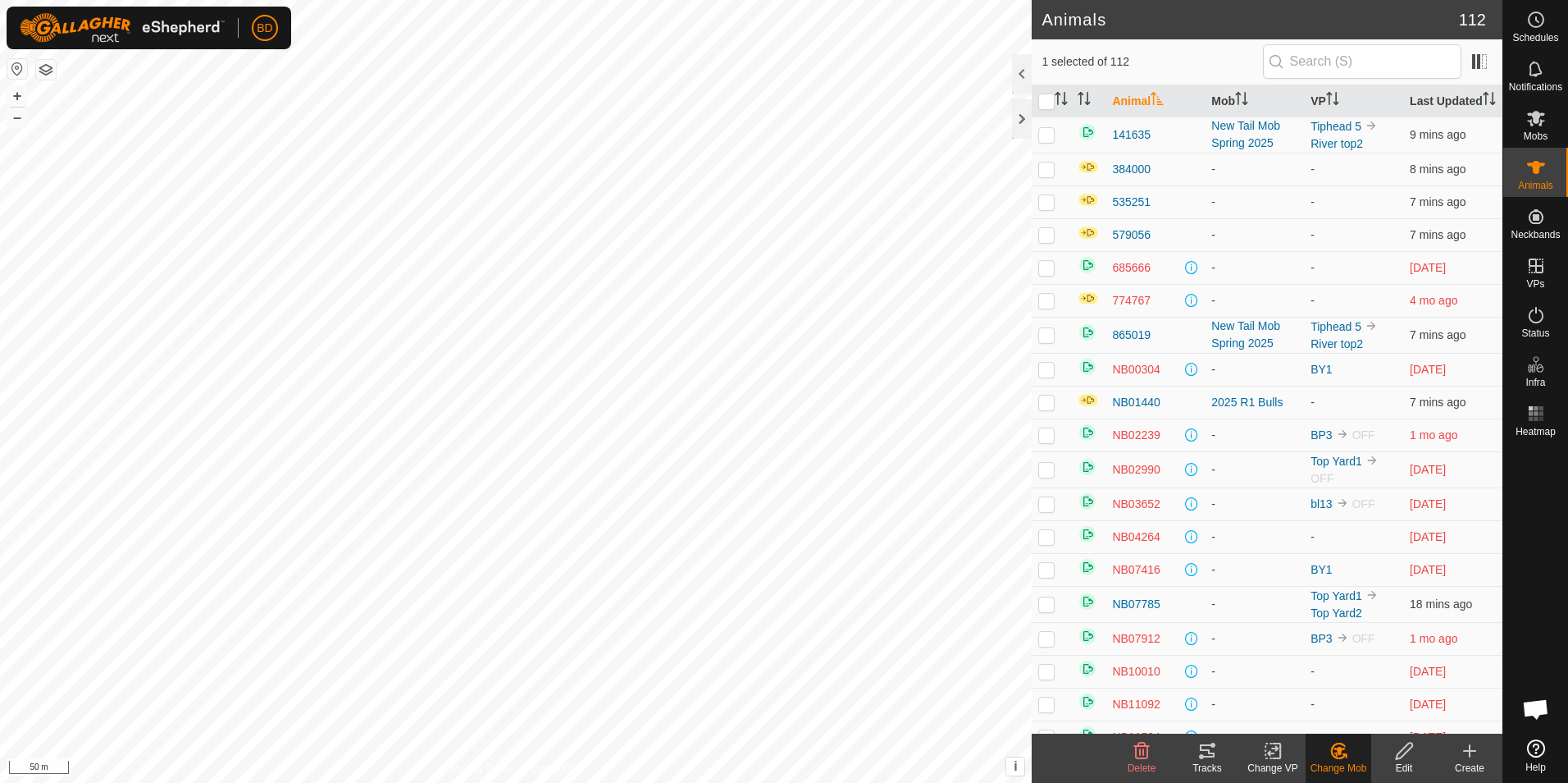
checkbox input "false"
click at [1337, 754] on icon at bounding box center [1339, 751] width 21 height 20
click at [1364, 681] on link "Choose Mob..." at bounding box center [1388, 680] width 162 height 33
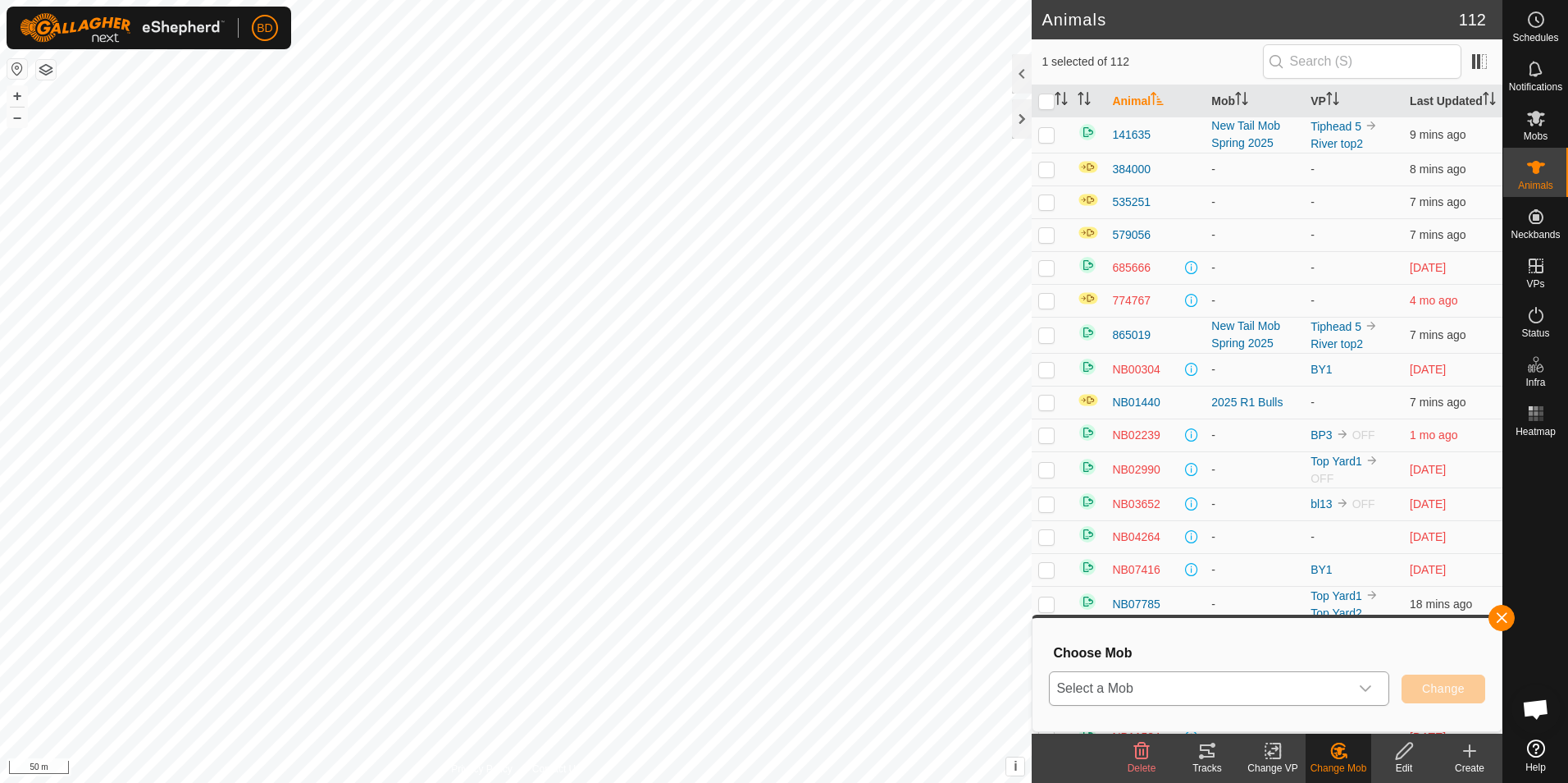
click at [1373, 686] on div "dropdown trigger" at bounding box center [1365, 688] width 33 height 33
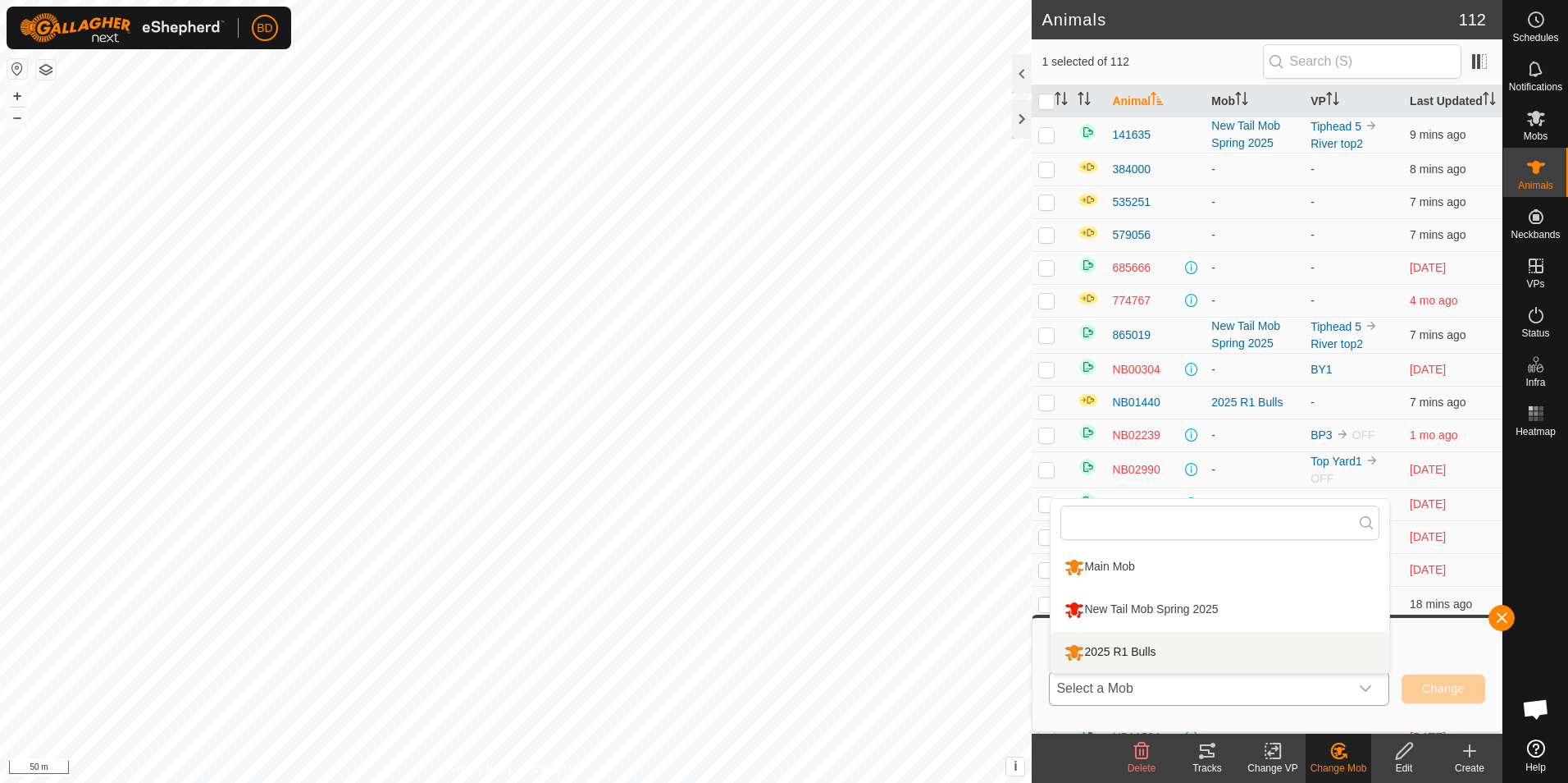
click at [1215, 646] on li "2025 R1 Bulls" at bounding box center [1219, 652] width 339 height 41
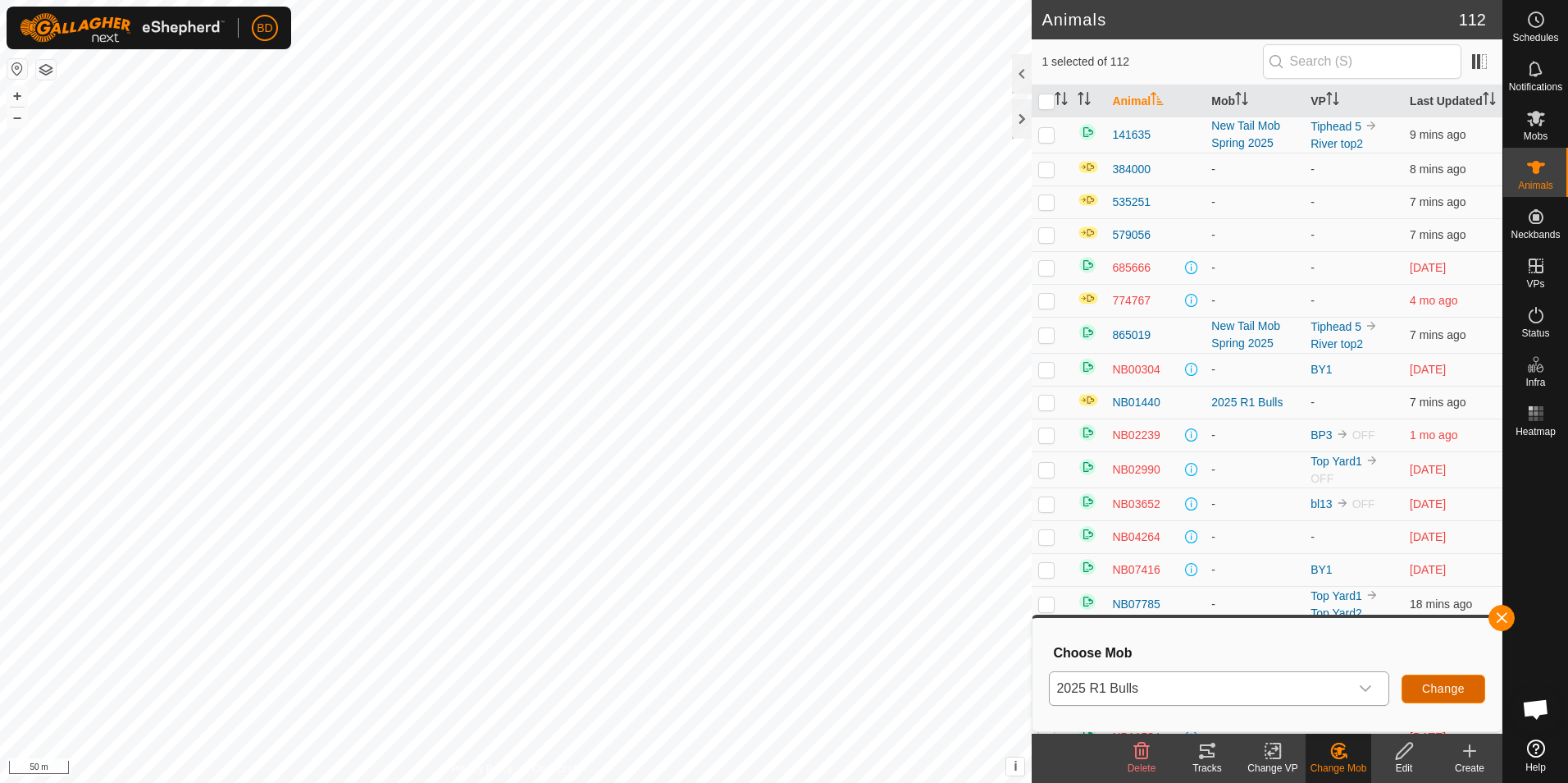
click at [1436, 686] on span "Change" at bounding box center [1443, 688] width 43 height 13
checkbox input "false"
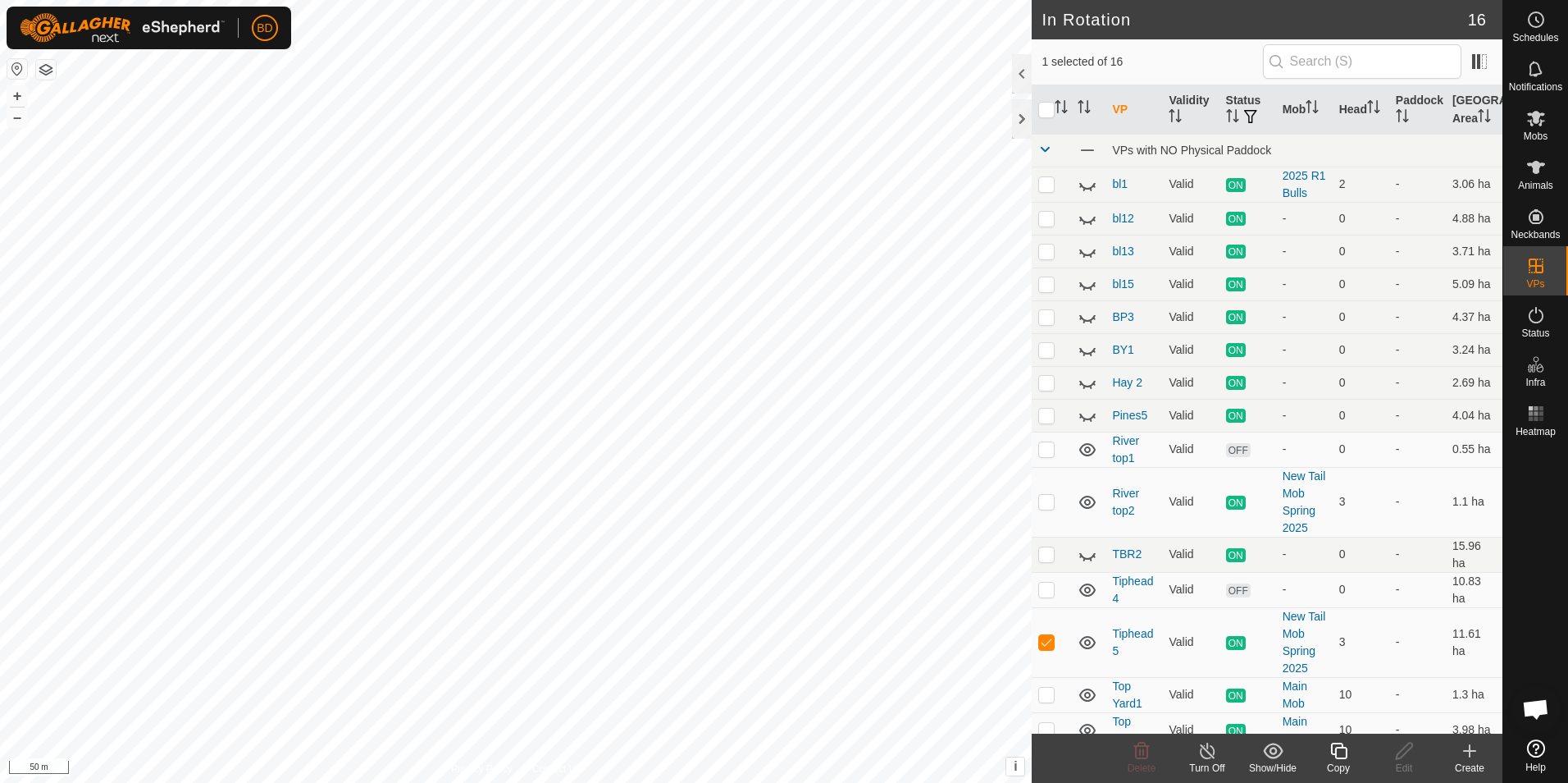
click at [1339, 758] on icon at bounding box center [1339, 751] width 16 height 16
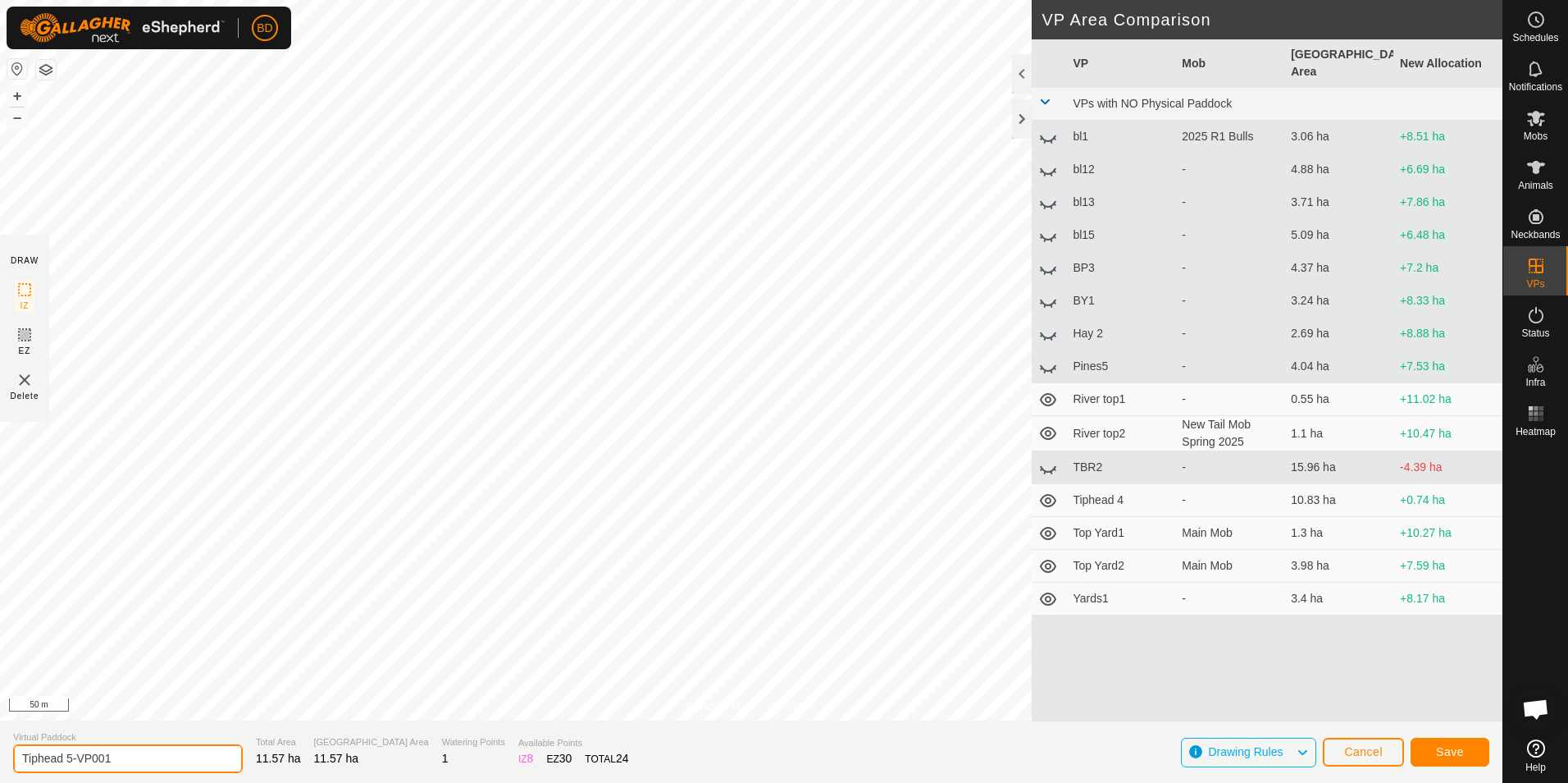
drag, startPoint x: 126, startPoint y: 756, endPoint x: 69, endPoint y: 757, distance: 57.0
click at [69, 757] on input "Tiphead 5-VP001" at bounding box center [127, 758] width 229 height 29
type input "Tiphead 6"
click at [1461, 754] on span "Save" at bounding box center [1450, 751] width 28 height 13
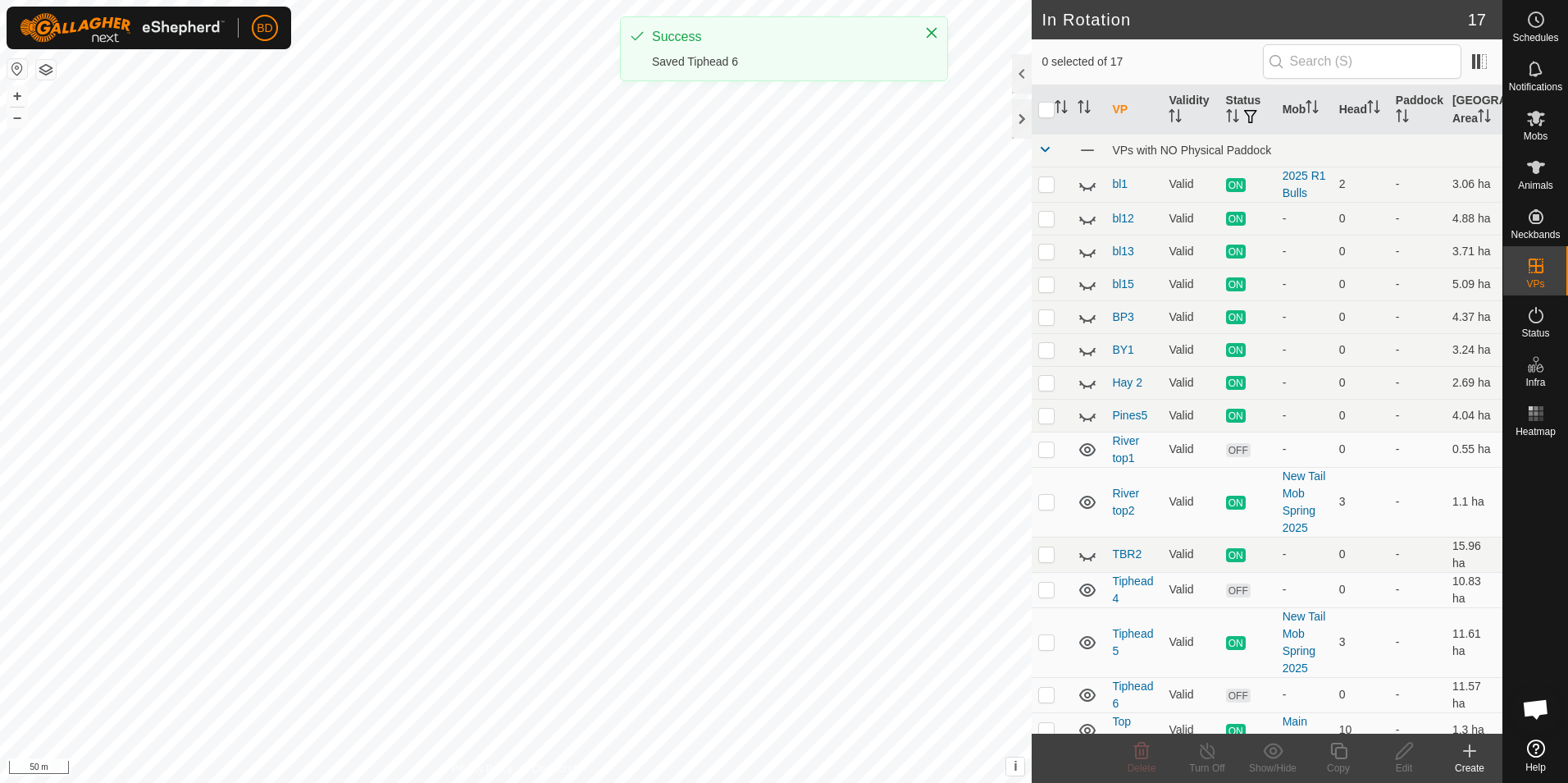
checkbox input "true"
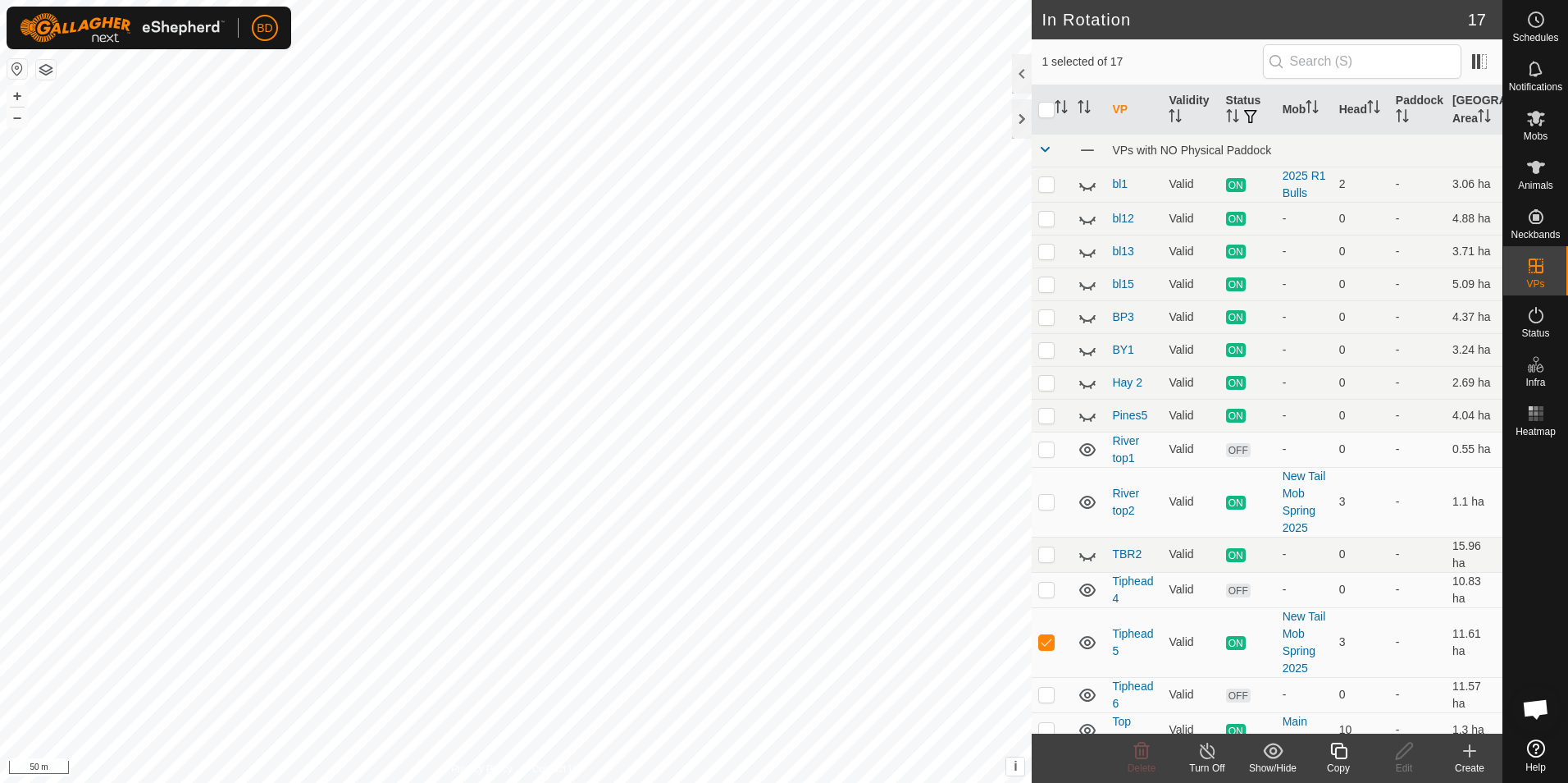
checkbox input "true"
checkbox input "false"
checkbox input "true"
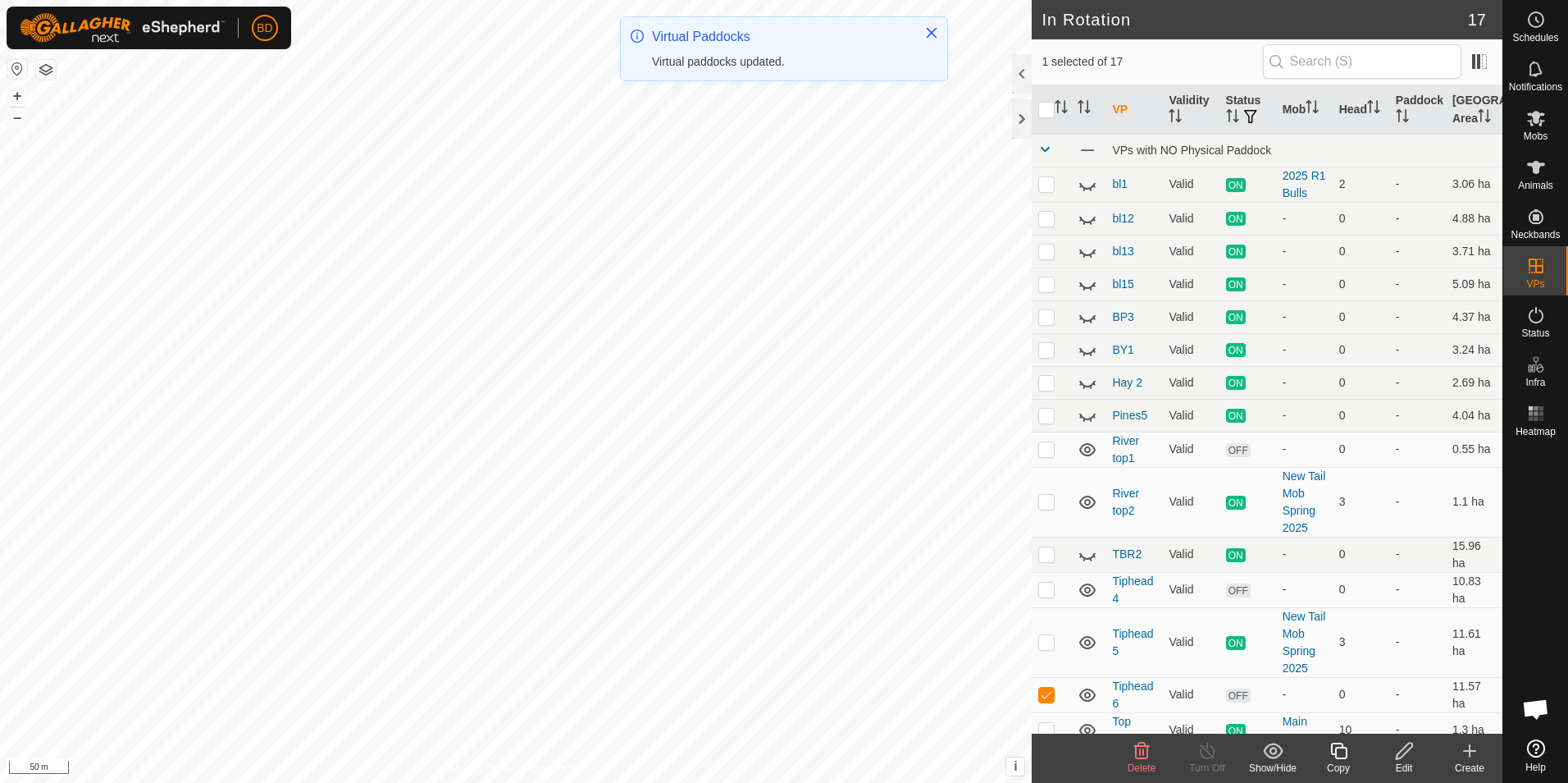
checkbox input "true"
checkbox input "false"
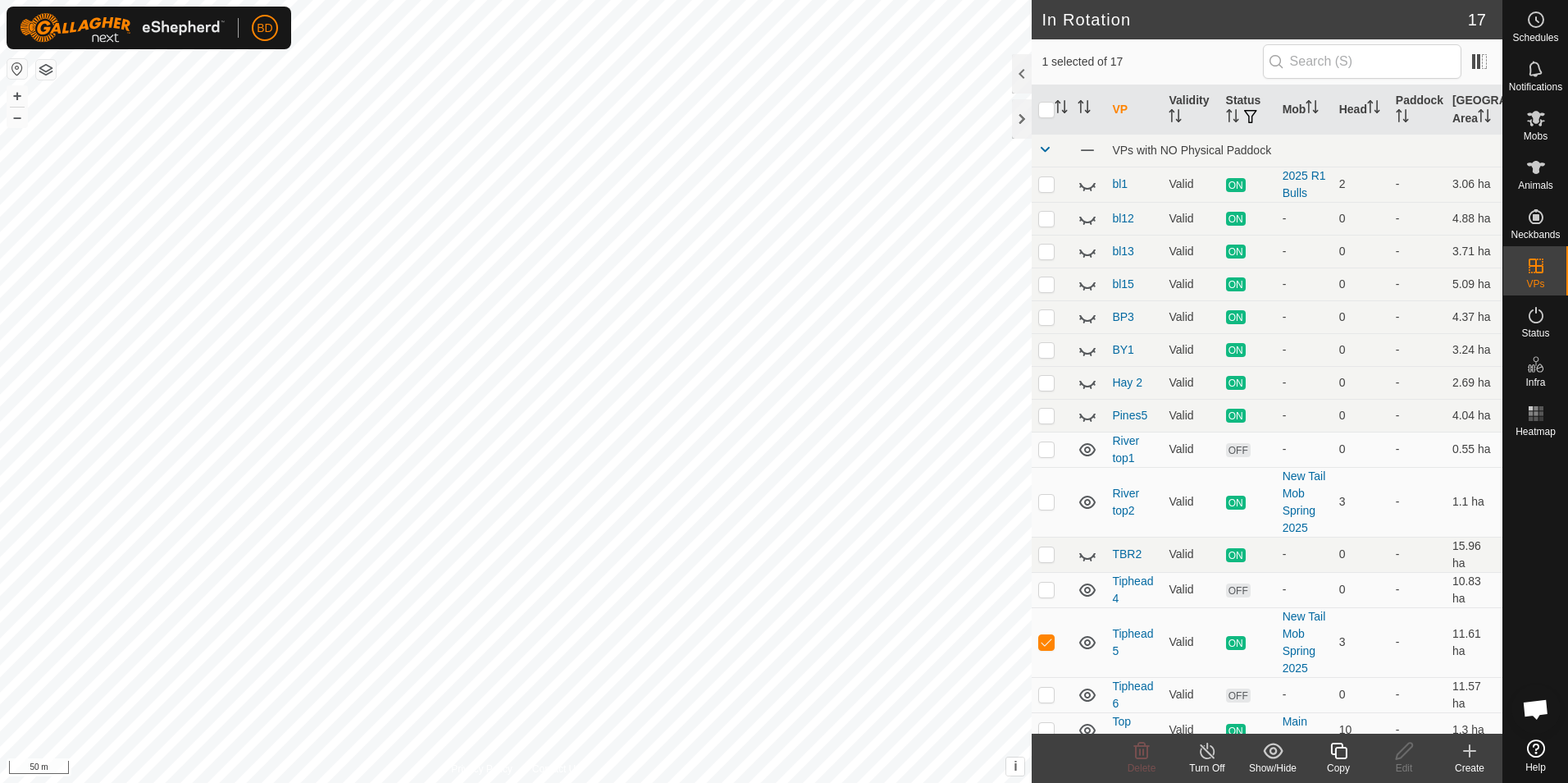
checkbox input "true"
checkbox input "false"
checkbox input "true"
click at [1535, 129] on es-mob-svg-icon at bounding box center [1536, 117] width 29 height 26
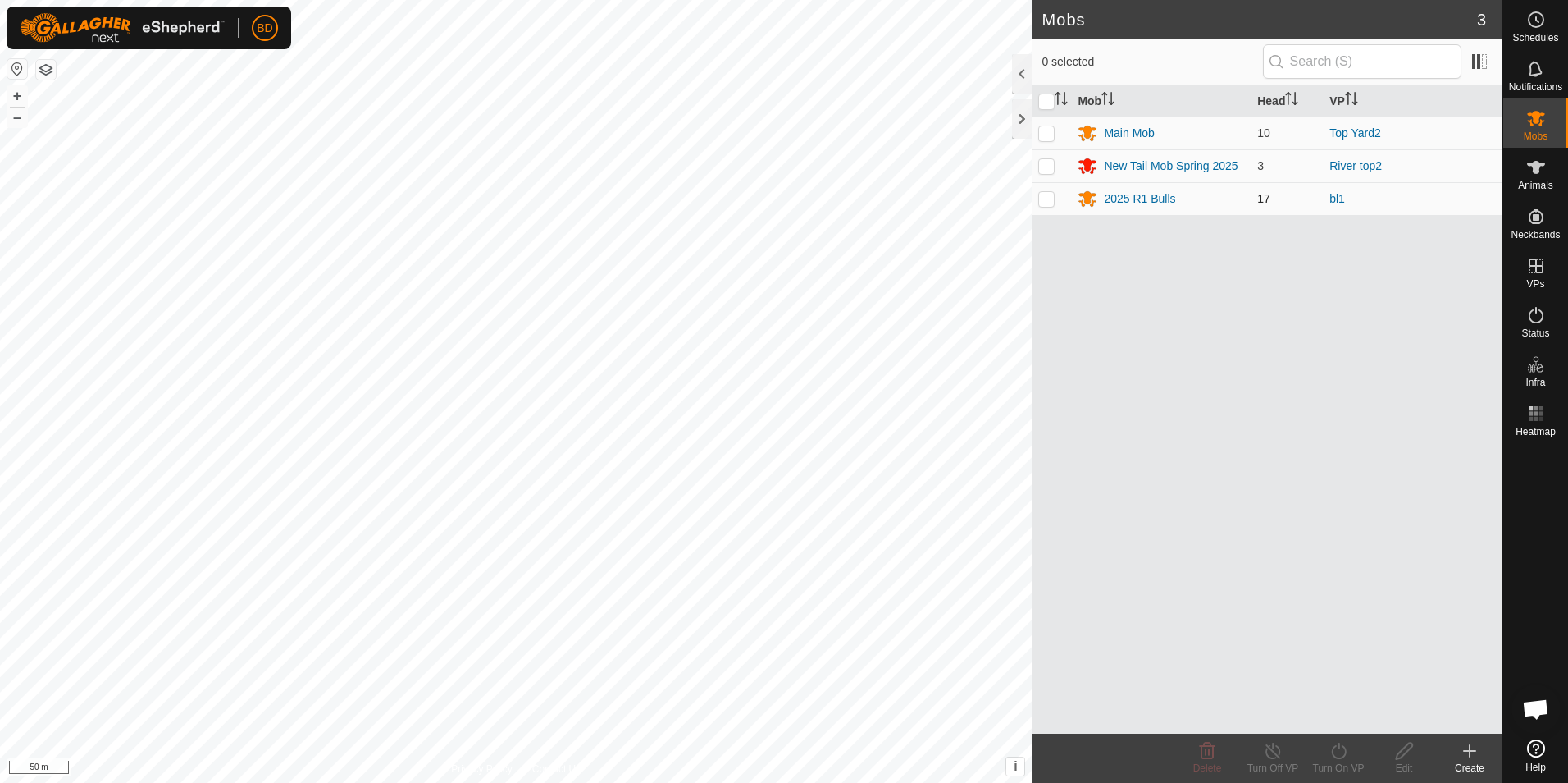
click at [1043, 203] on p-checkbox at bounding box center [1047, 198] width 16 height 13
checkbox input "true"
click at [1343, 760] on div "Turn On VP" at bounding box center [1339, 768] width 66 height 15
click at [1349, 717] on link "Now" at bounding box center [1388, 715] width 162 height 33
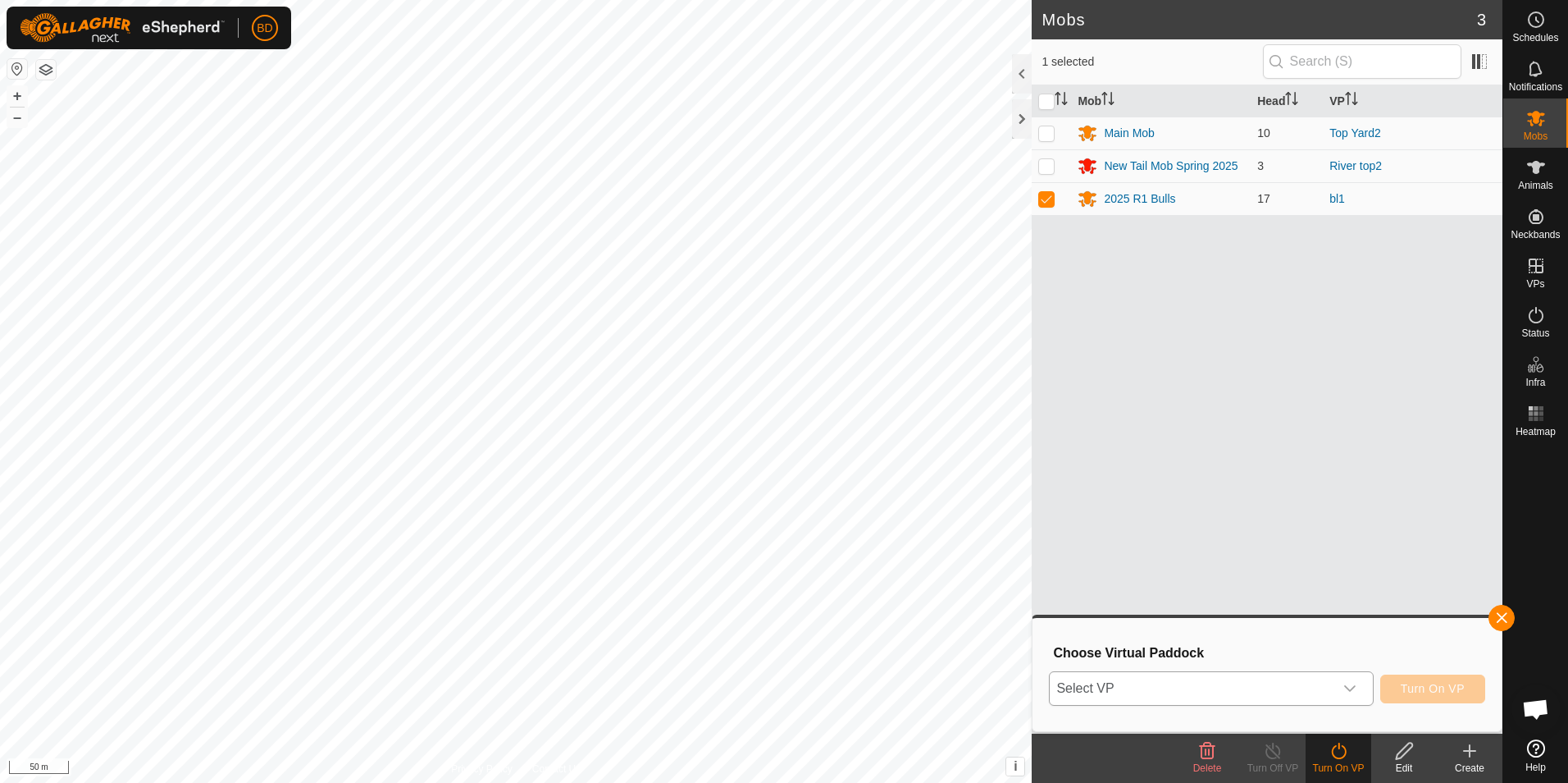
click at [1357, 690] on icon "dropdown trigger" at bounding box center [1350, 688] width 13 height 13
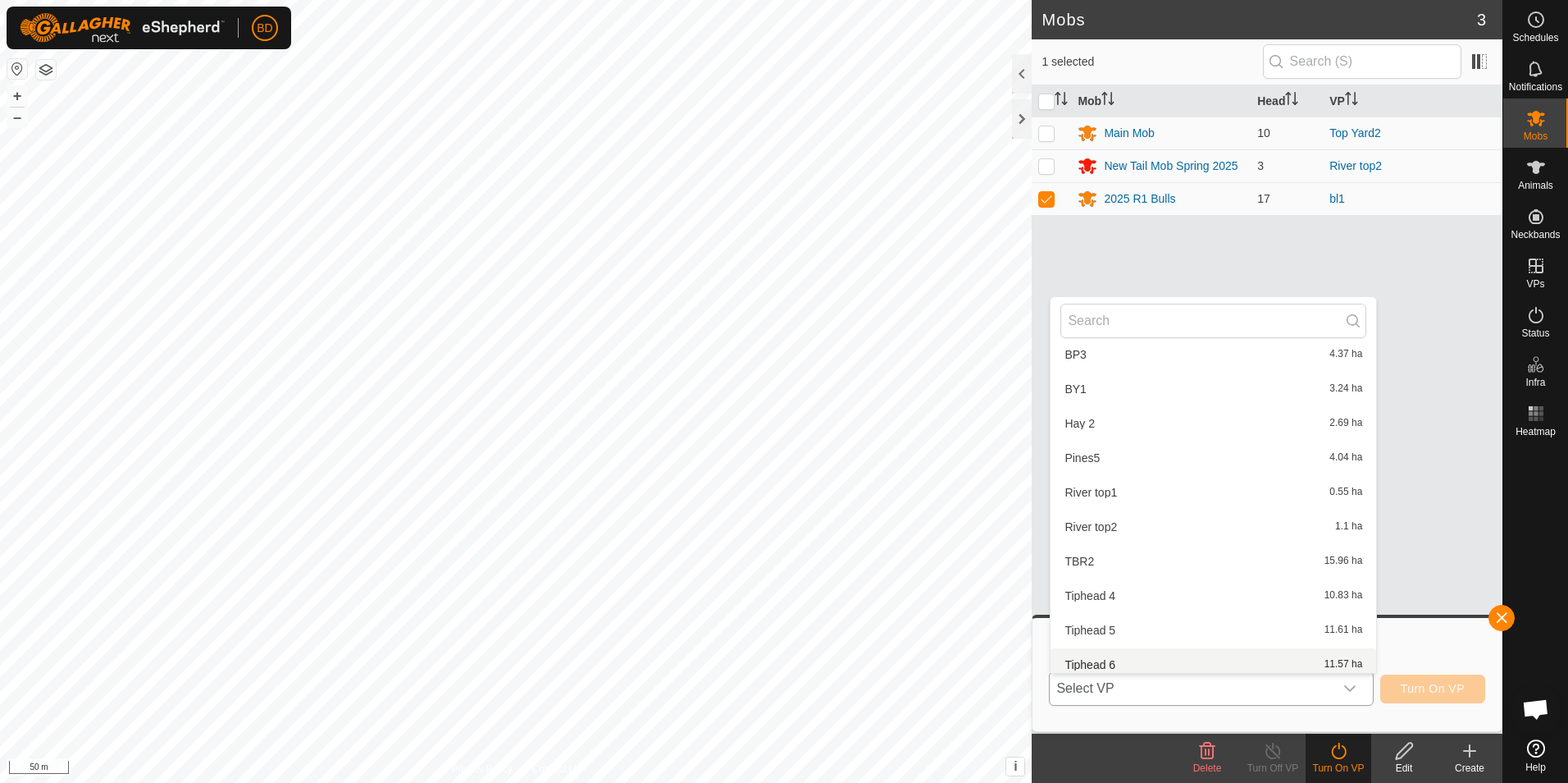
scroll to position [190, 0]
click at [1133, 657] on li "Tiphead 6 11.57 ha" at bounding box center [1213, 656] width 326 height 33
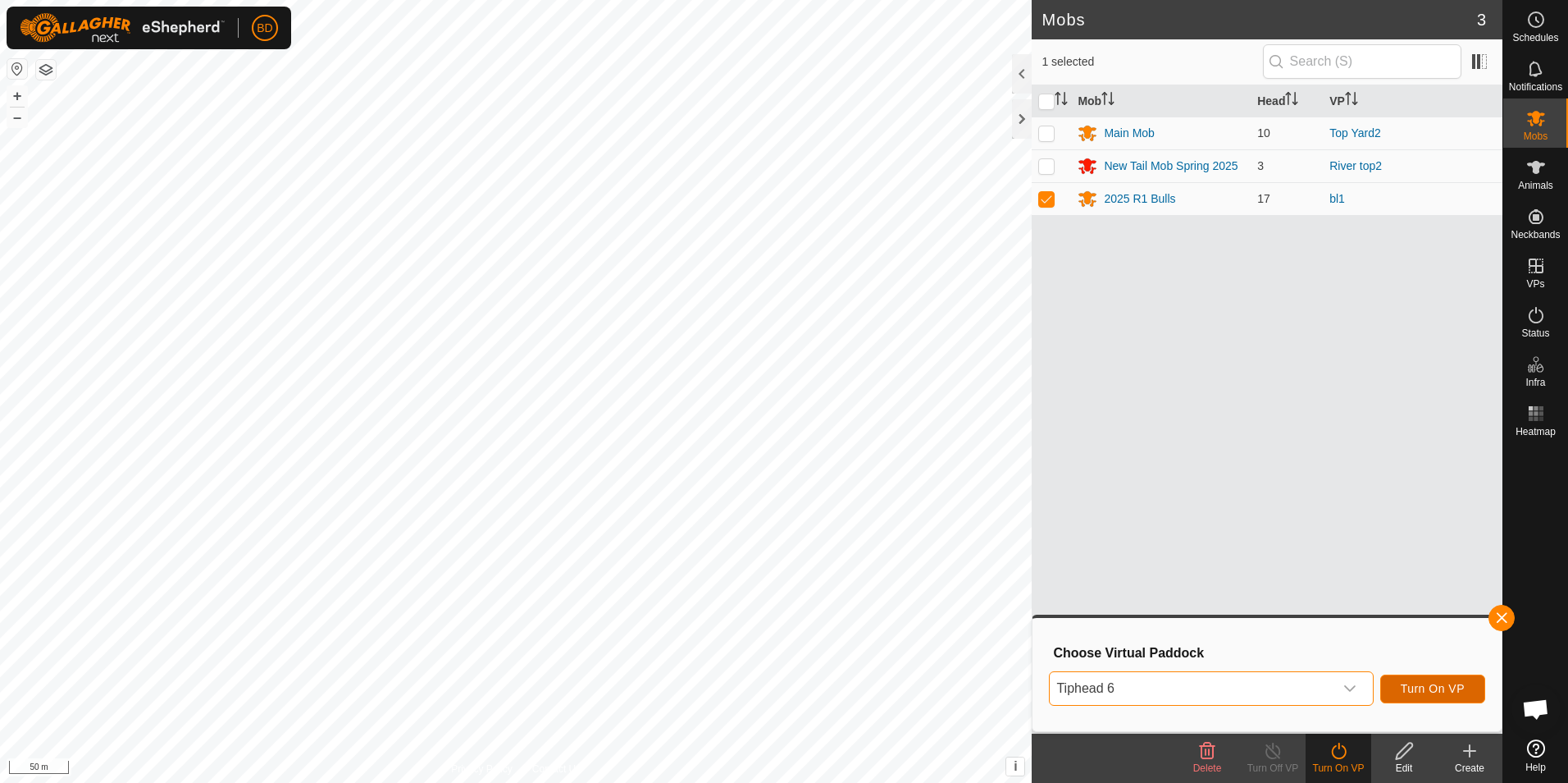
click at [1435, 690] on span "Turn On VP" at bounding box center [1432, 688] width 64 height 13
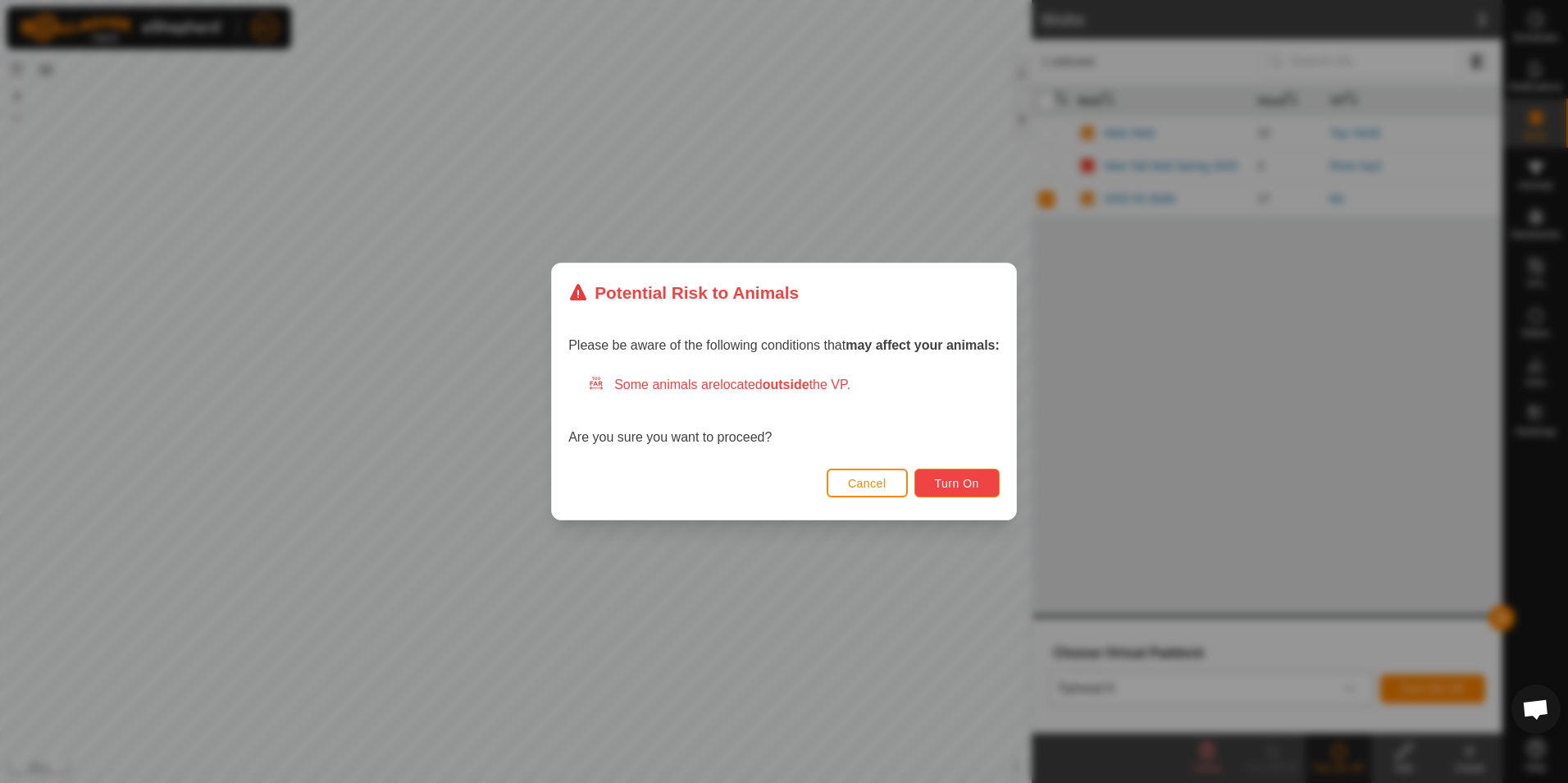
click at [976, 485] on span "Turn On" at bounding box center [956, 483] width 45 height 13
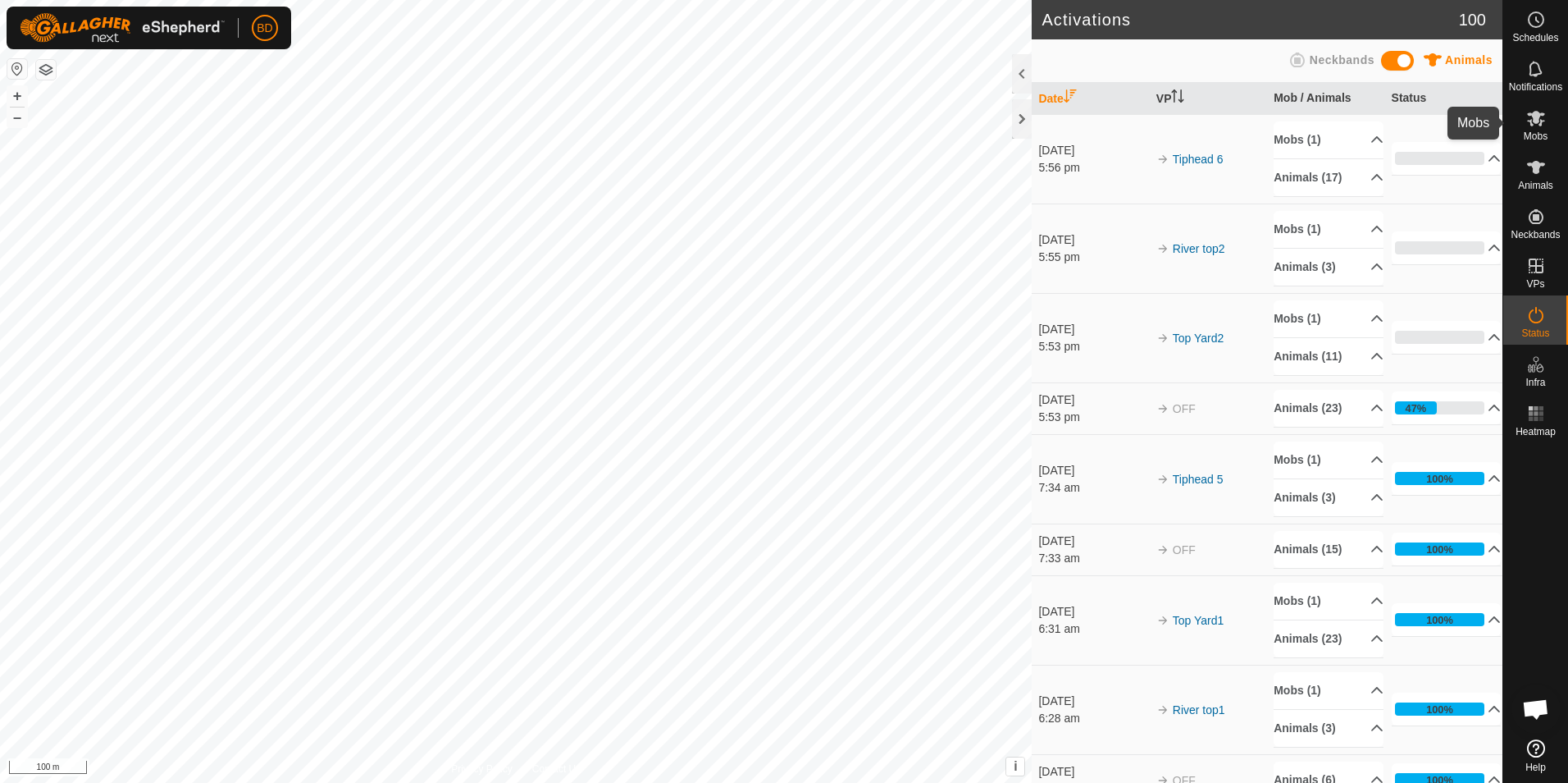
click at [1541, 125] on icon at bounding box center [1536, 118] width 18 height 15
